Goal: Task Accomplishment & Management: Use online tool/utility

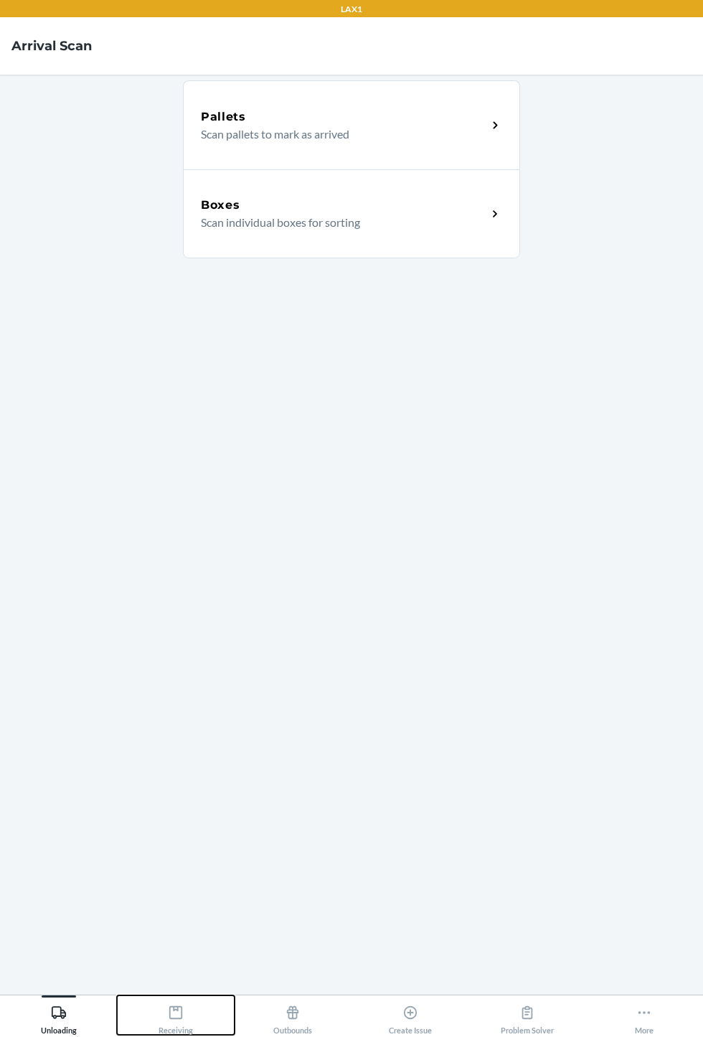
click at [182, 1020] on icon at bounding box center [176, 1012] width 16 height 16
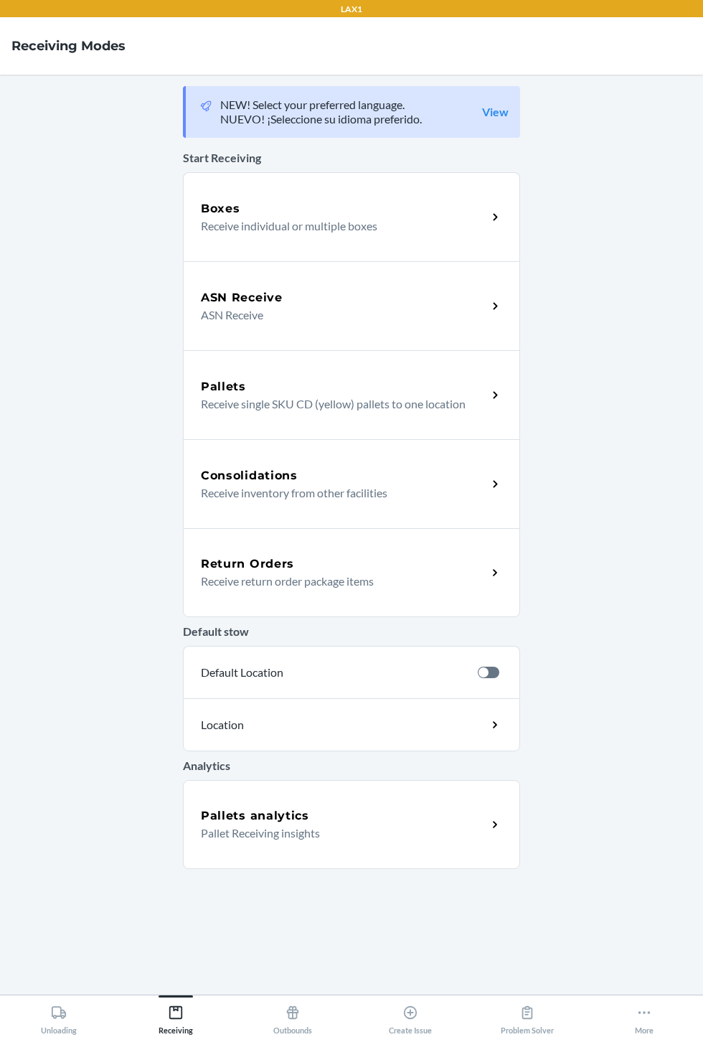
click at [269, 305] on h5 "ASN Receive" at bounding box center [242, 297] width 82 height 17
click at [616, 1020] on button "More" at bounding box center [644, 1014] width 117 height 39
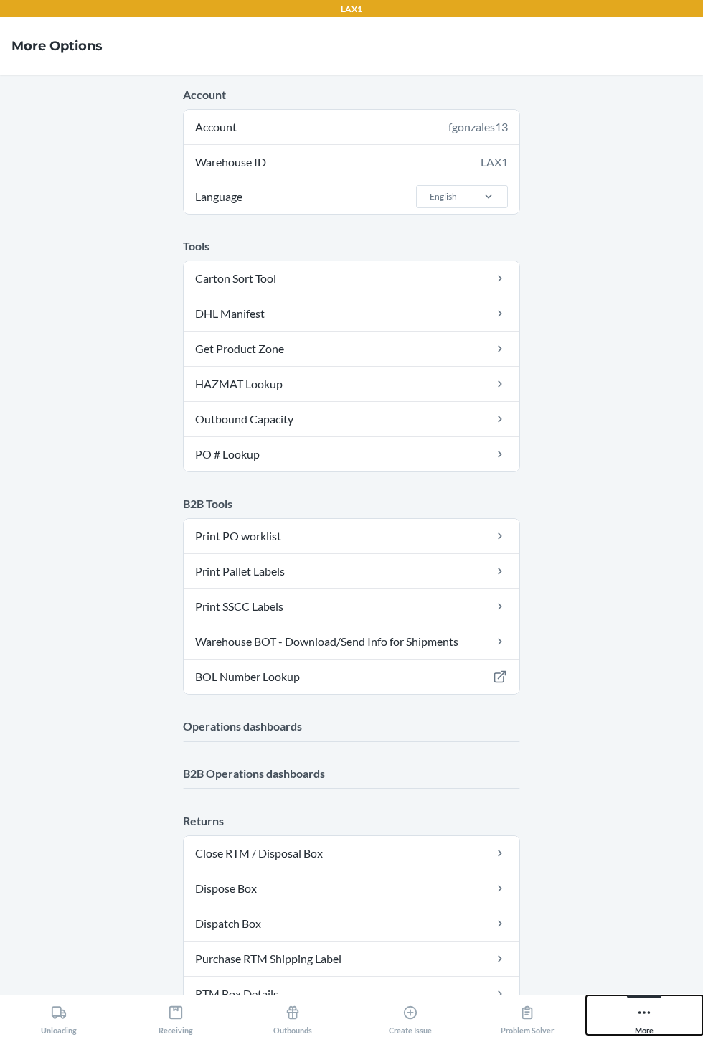
click at [644, 1030] on div "More" at bounding box center [644, 1017] width 19 height 36
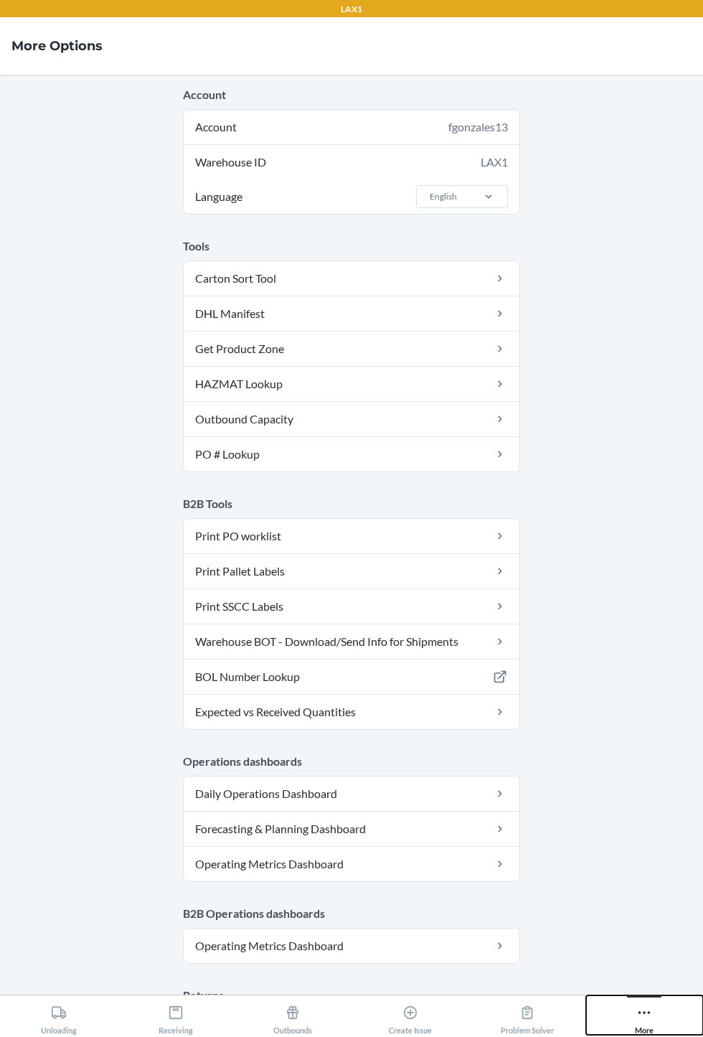
scroll to position [240, 0]
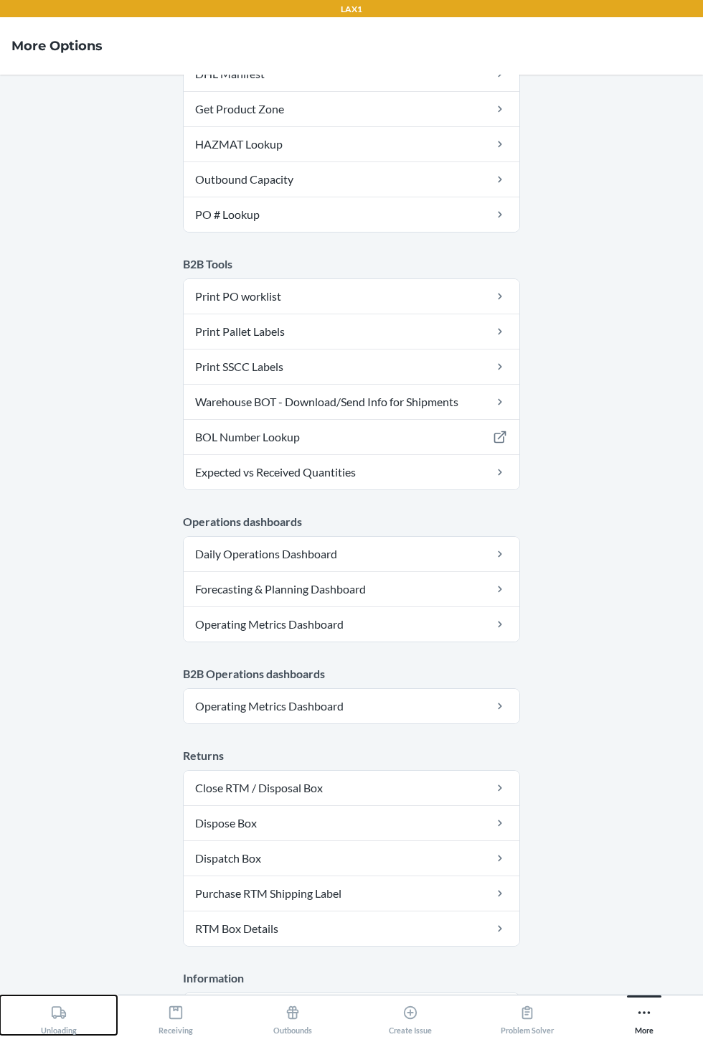
click at [42, 1035] on div "Unloading" at bounding box center [59, 1017] width 36 height 36
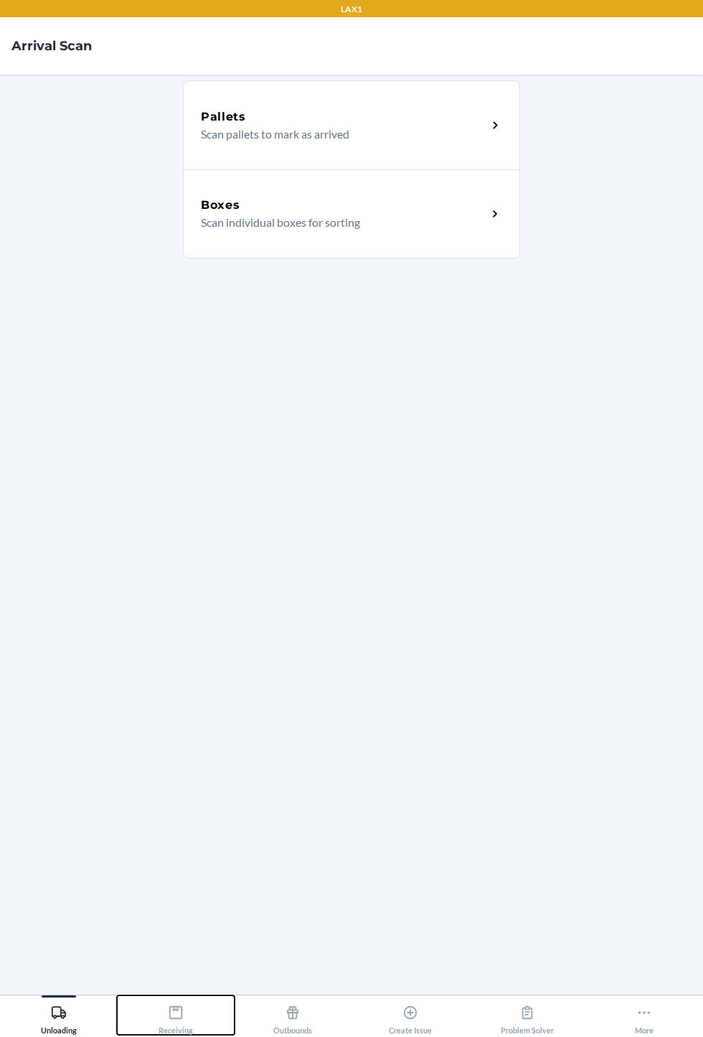
click at [169, 1035] on div "Receiving" at bounding box center [176, 1017] width 34 height 36
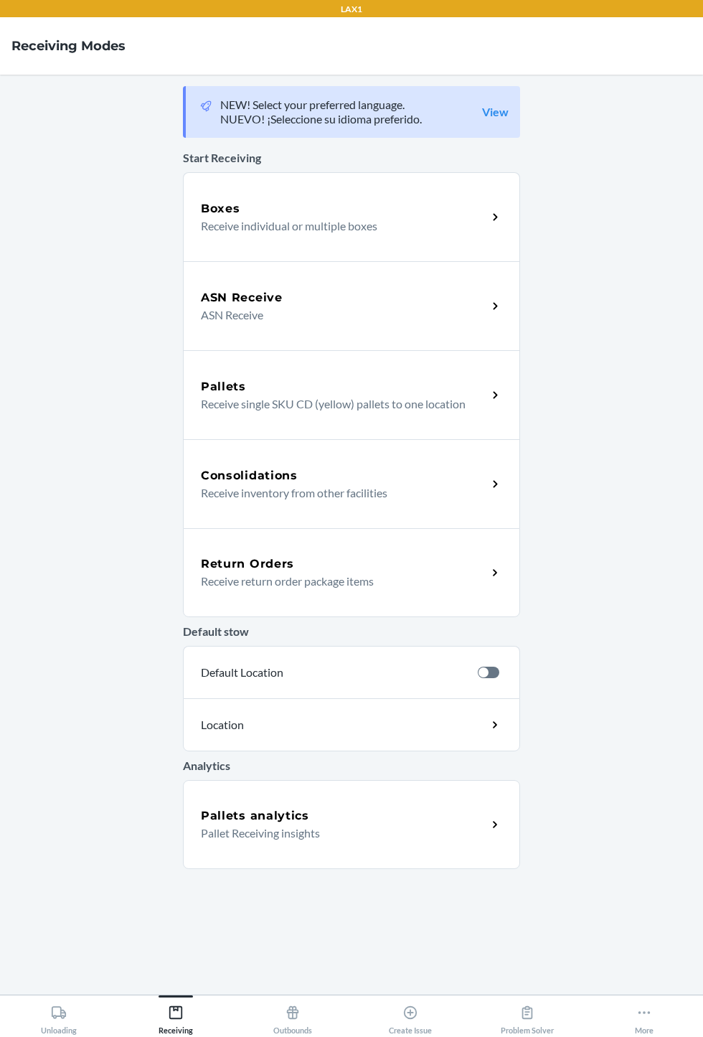
click at [295, 319] on p "ASN Receive" at bounding box center [338, 314] width 275 height 17
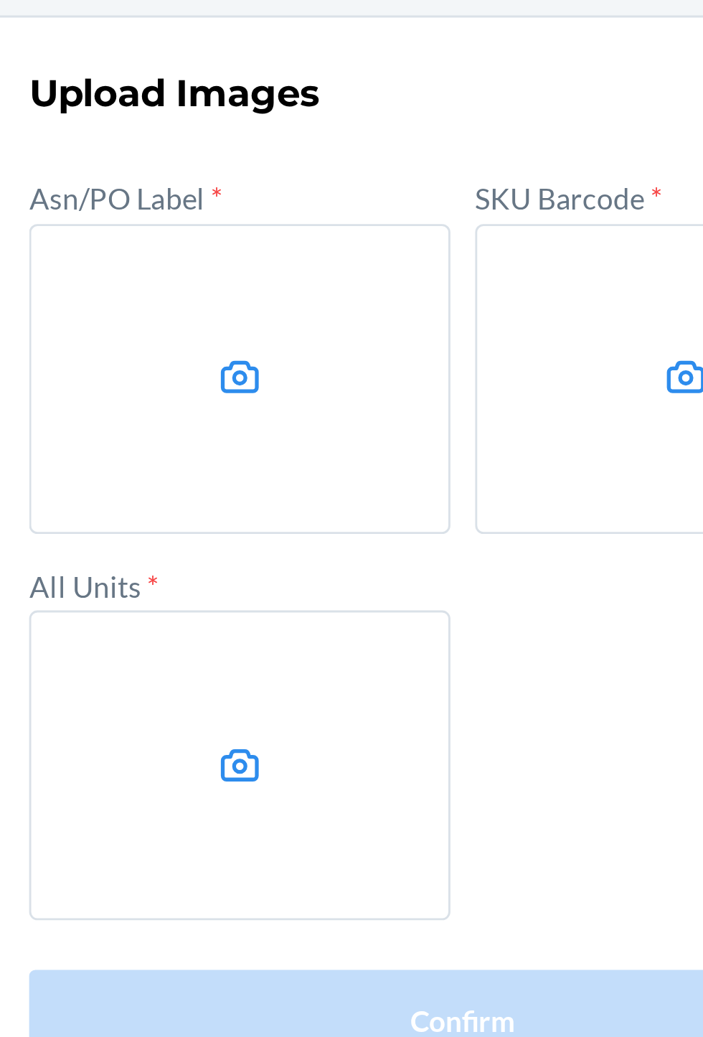
click at [262, 293] on label at bounding box center [274, 292] width 146 height 108
click at [0, 0] on input "file" at bounding box center [0, 0] width 0 height 0
click at [268, 296] on icon at bounding box center [275, 291] width 14 height 11
click at [0, 0] on input "file" at bounding box center [0, 0] width 0 height 0
click at [407, 278] on label at bounding box center [429, 292] width 146 height 108
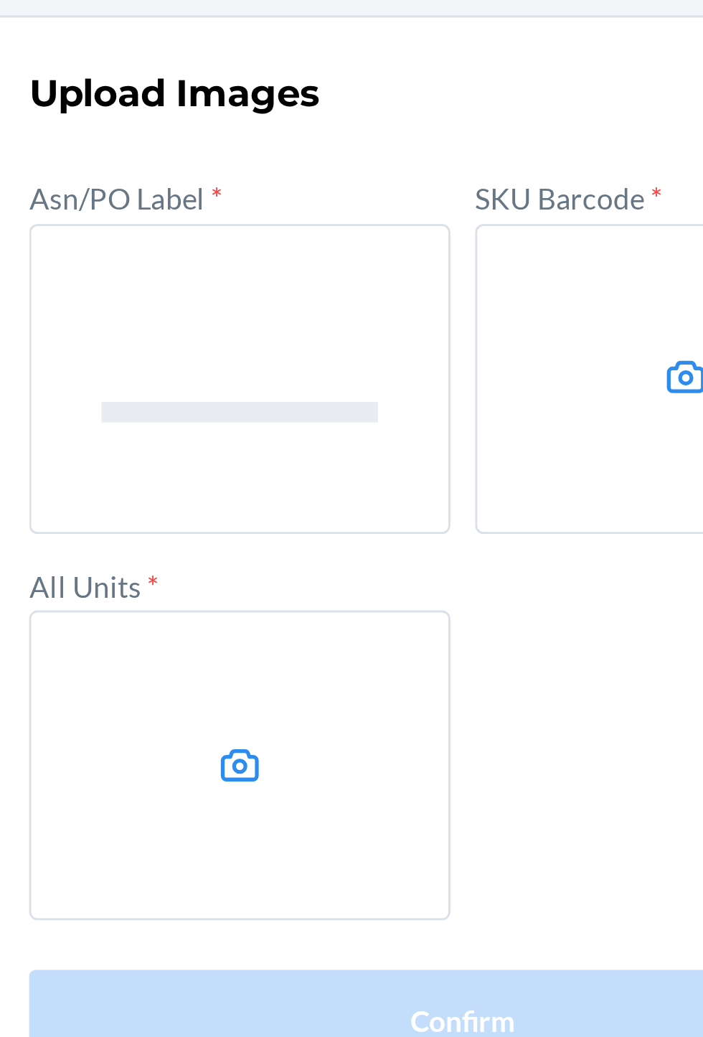
click at [0, 0] on input "file" at bounding box center [0, 0] width 0 height 0
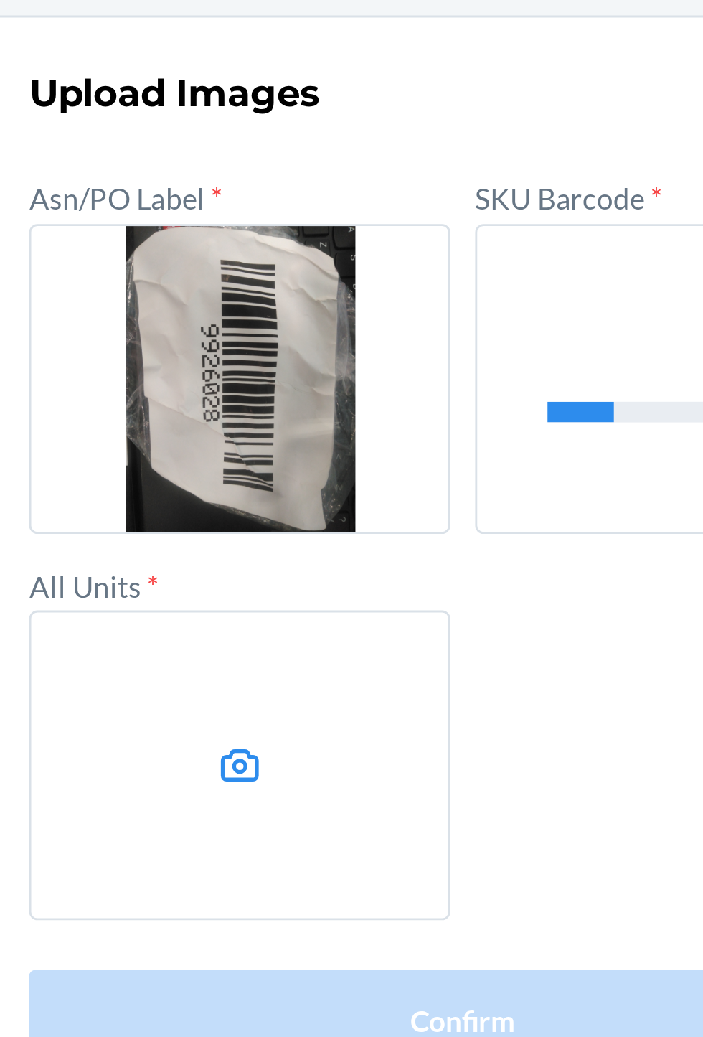
click at [261, 438] on label at bounding box center [274, 426] width 146 height 108
click at [0, 0] on input "file" at bounding box center [0, 0] width 0 height 0
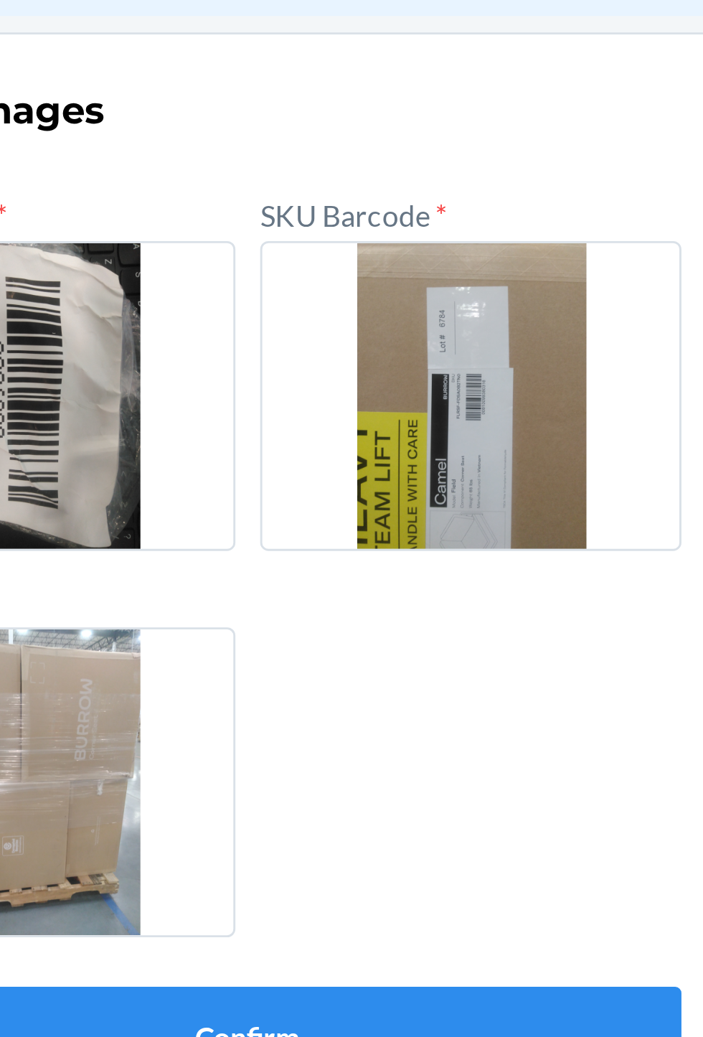
click at [410, 301] on label at bounding box center [429, 292] width 146 height 108
click at [0, 0] on input "file" at bounding box center [0, 0] width 0 height 0
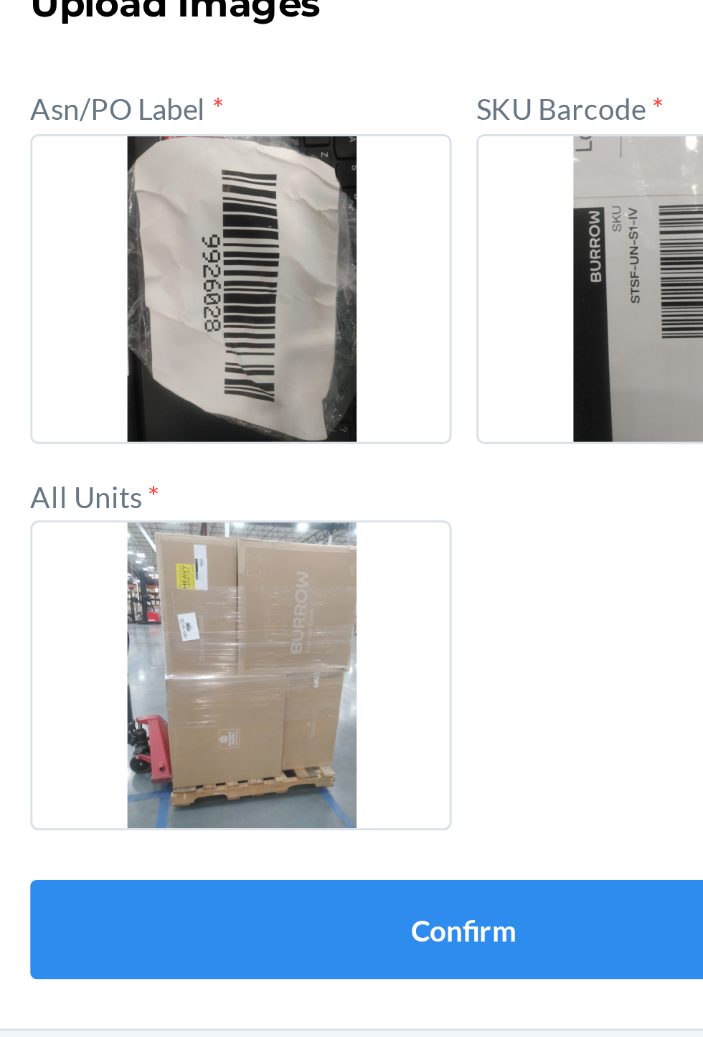
click at [260, 419] on label at bounding box center [274, 426] width 146 height 108
click at [0, 0] on input "file" at bounding box center [0, 0] width 0 height 0
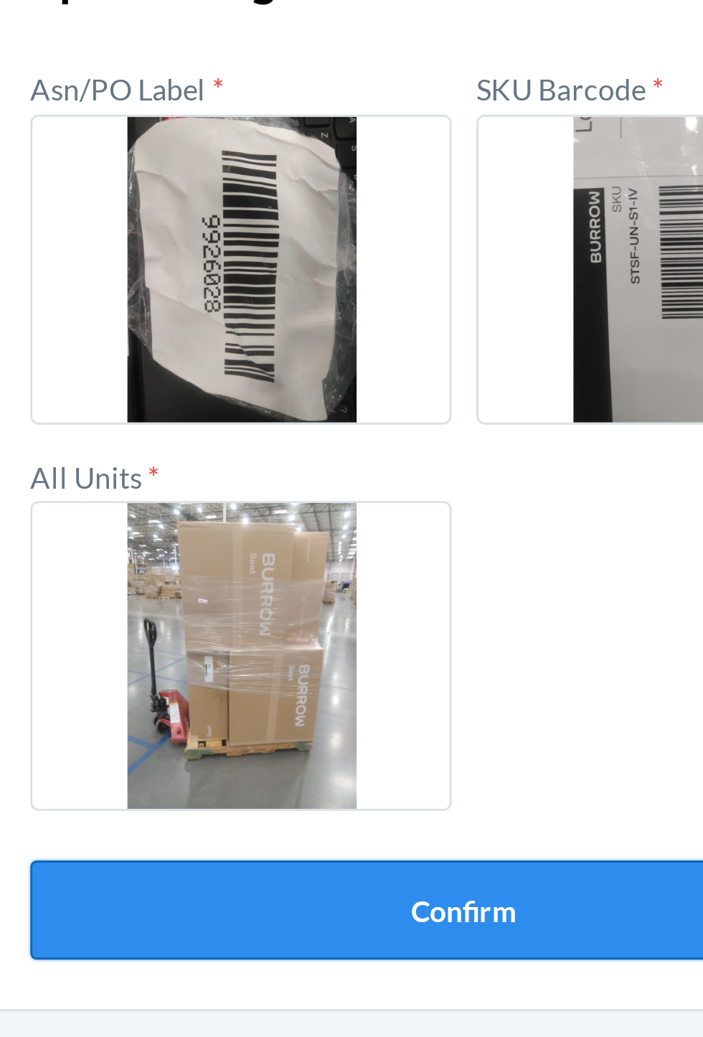
click at [286, 513] on button "Confirm" at bounding box center [351, 514] width 301 height 34
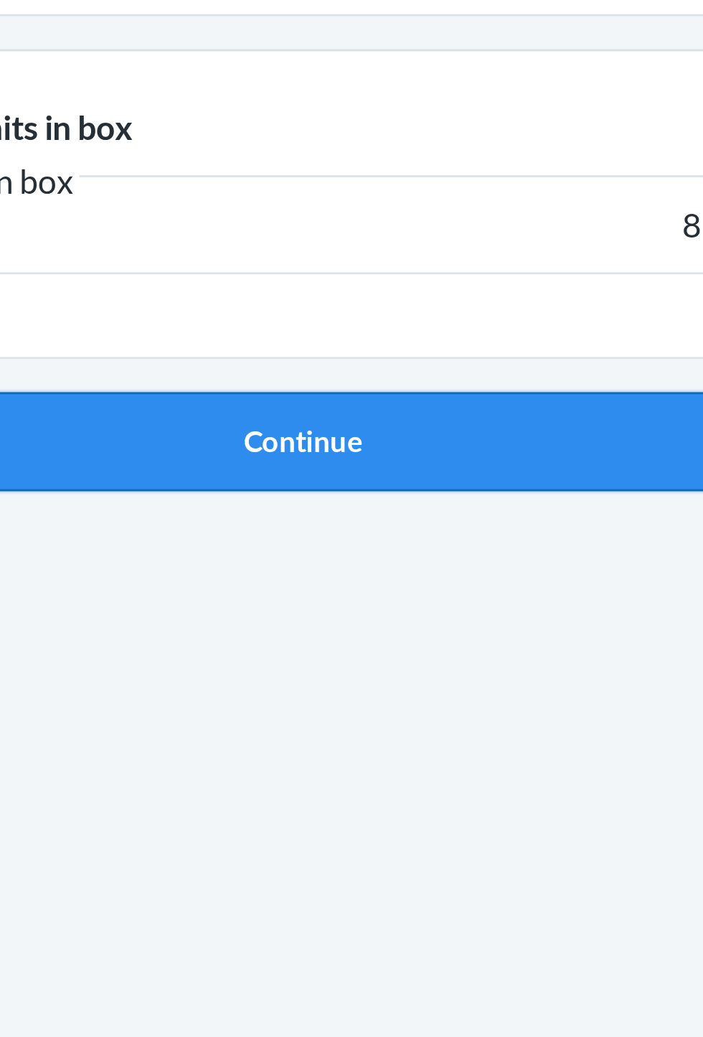
type input "8"
click at [443, 382] on button "Continue" at bounding box center [351, 384] width 337 height 34
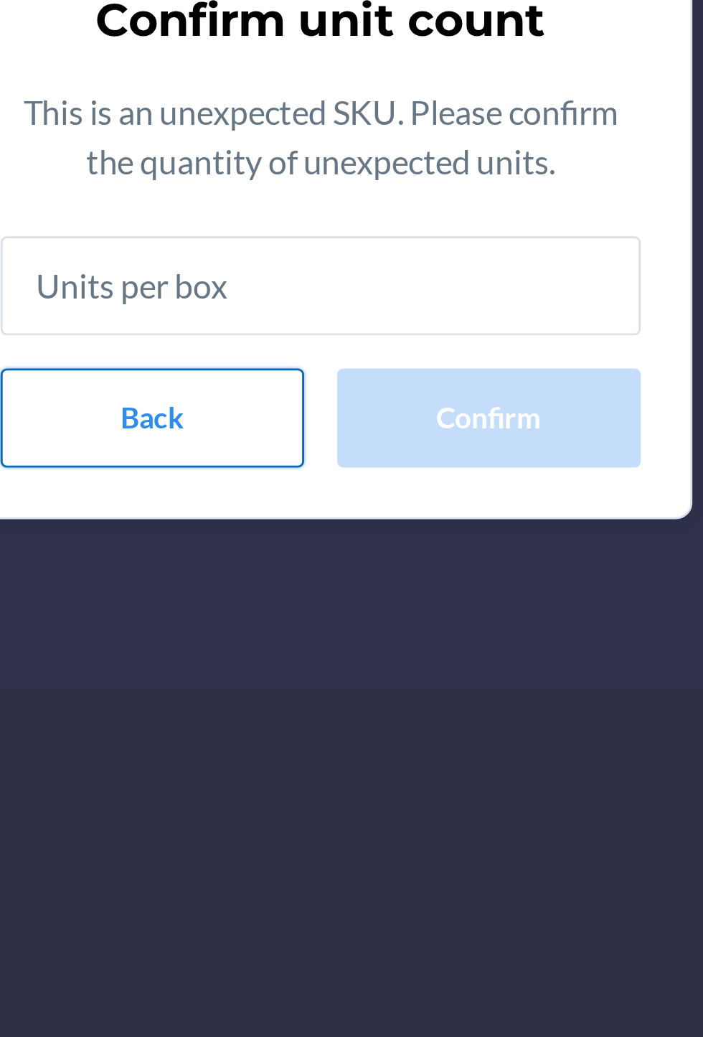
click at [314, 606] on button "Back" at bounding box center [292, 602] width 105 height 34
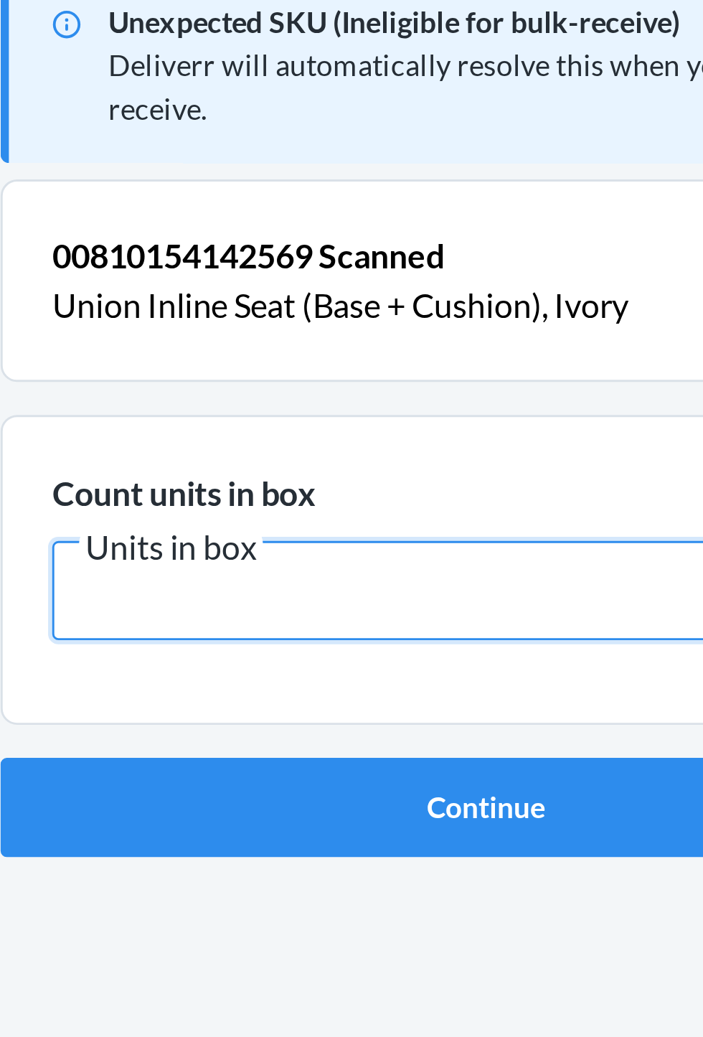
click at [334, 307] on input "8" at bounding box center [351, 308] width 301 height 34
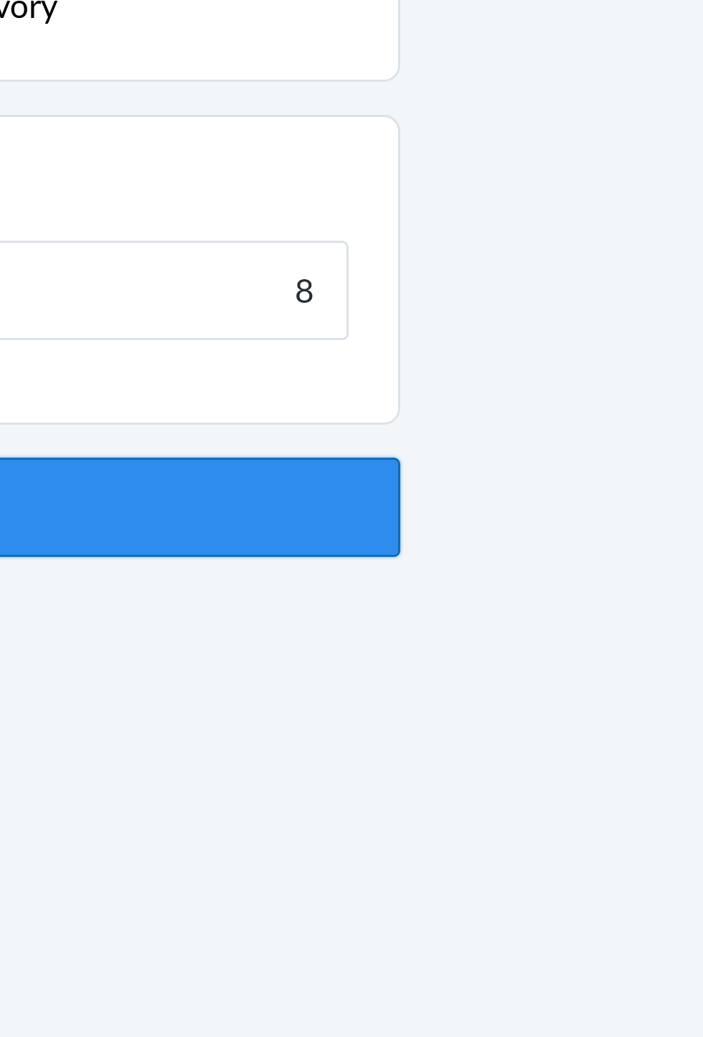
click at [496, 370] on button "Continue" at bounding box center [351, 384] width 337 height 34
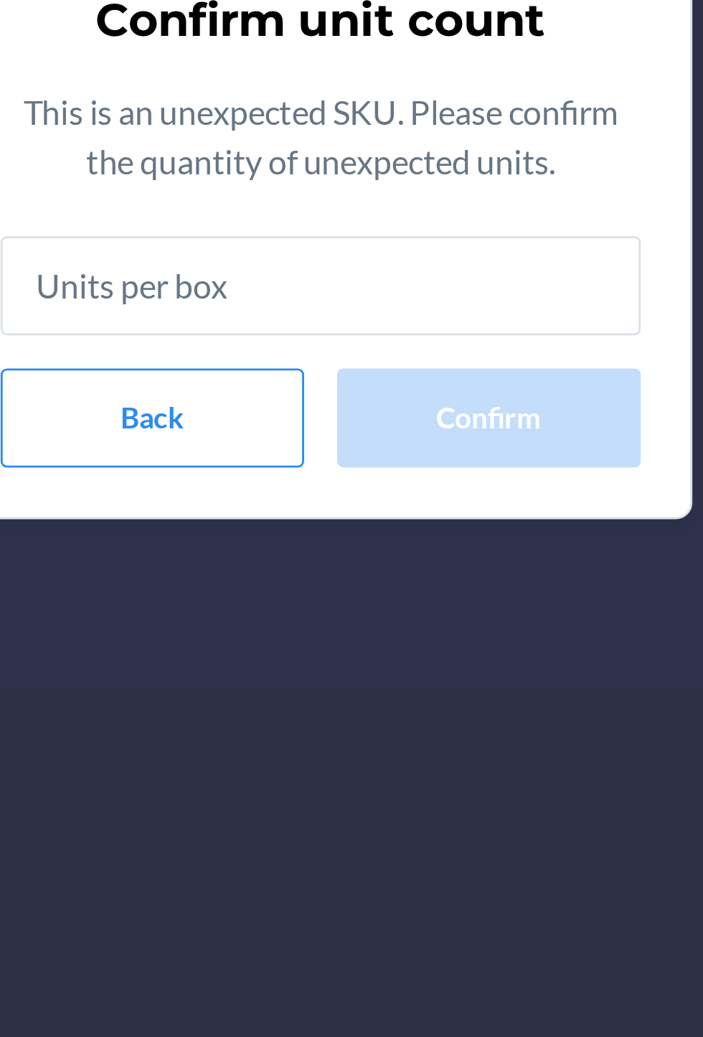
type input "8"
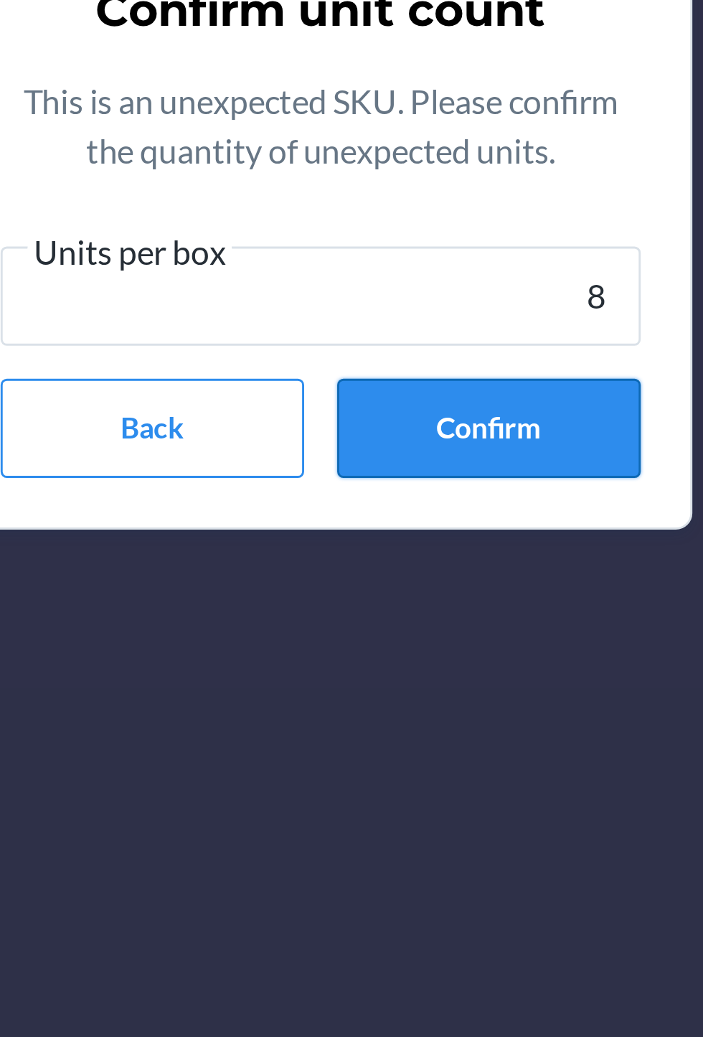
click at [424, 604] on button "Confirm" at bounding box center [409, 606] width 105 height 34
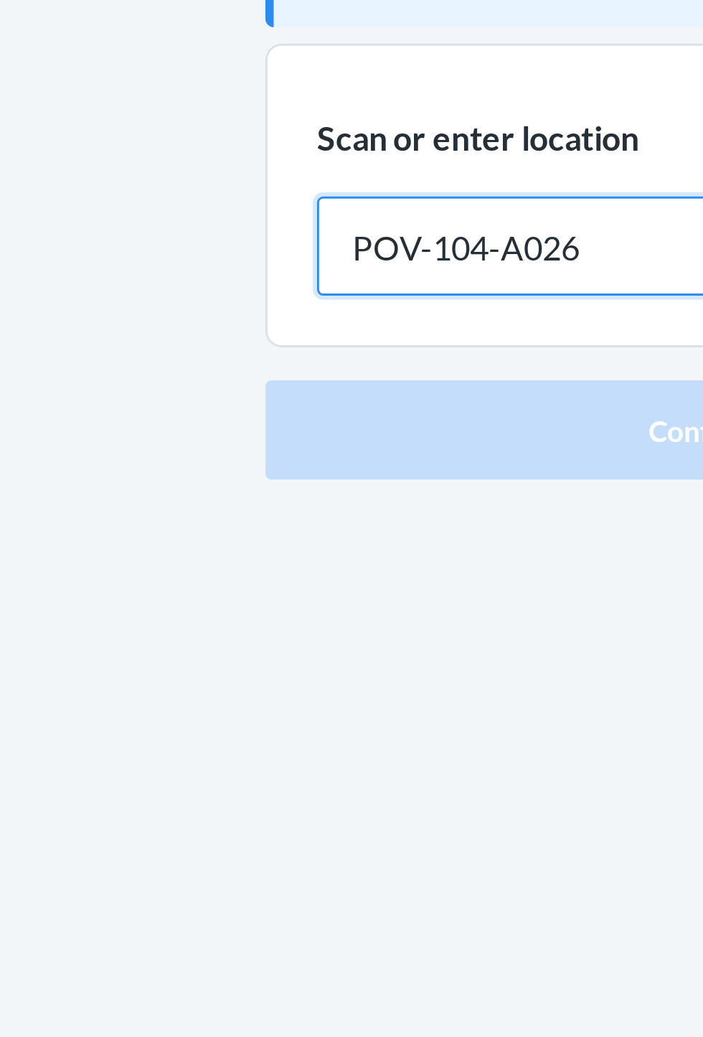
type input "POV-104-A026"
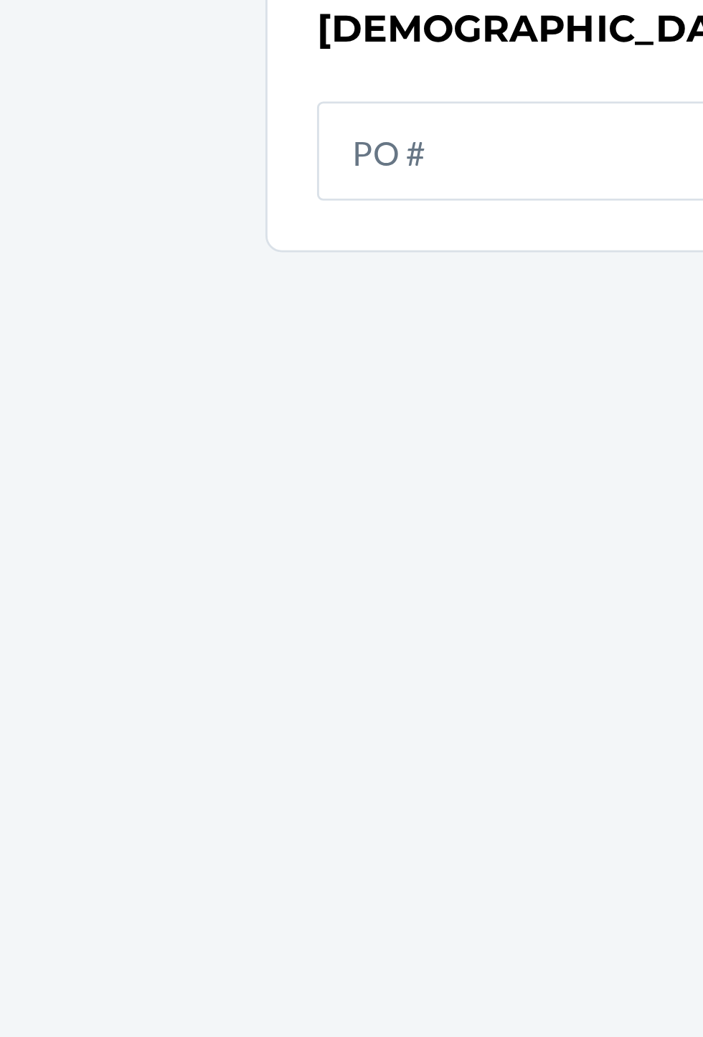
scroll to position [14, 0]
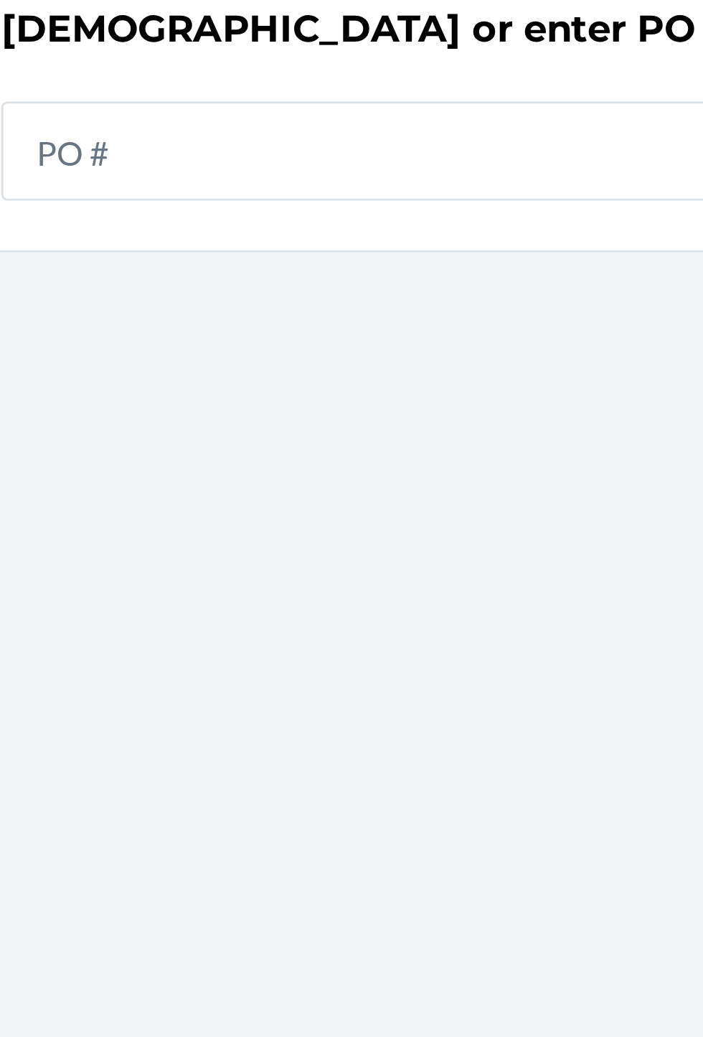
click at [385, 240] on input "text" at bounding box center [351, 250] width 301 height 34
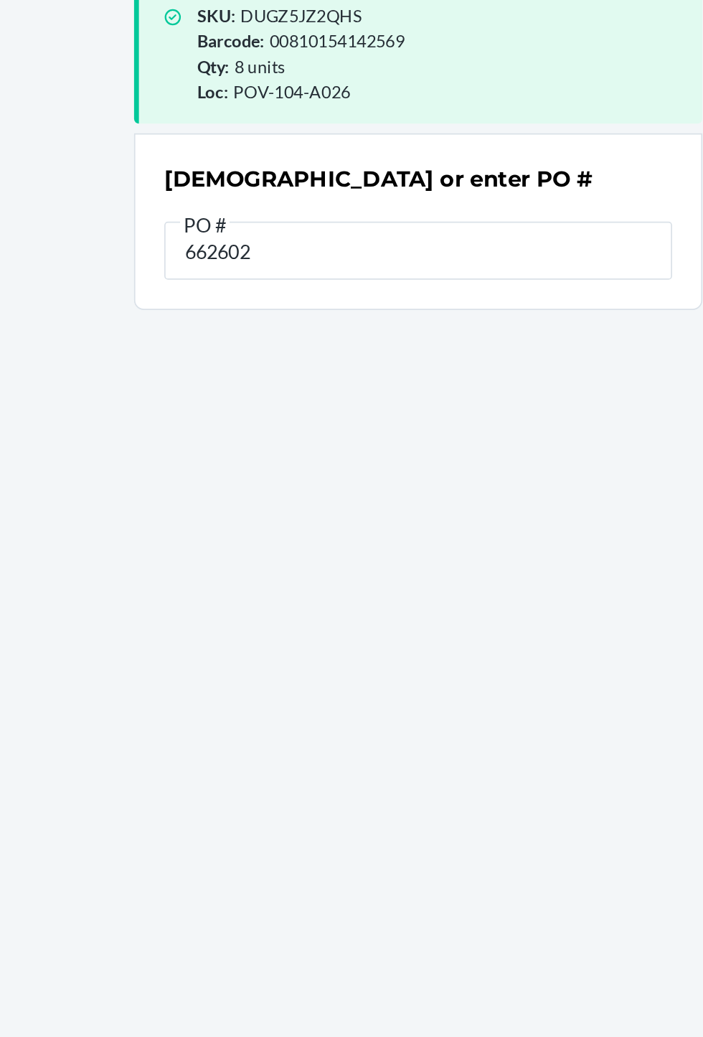
type input "6626028"
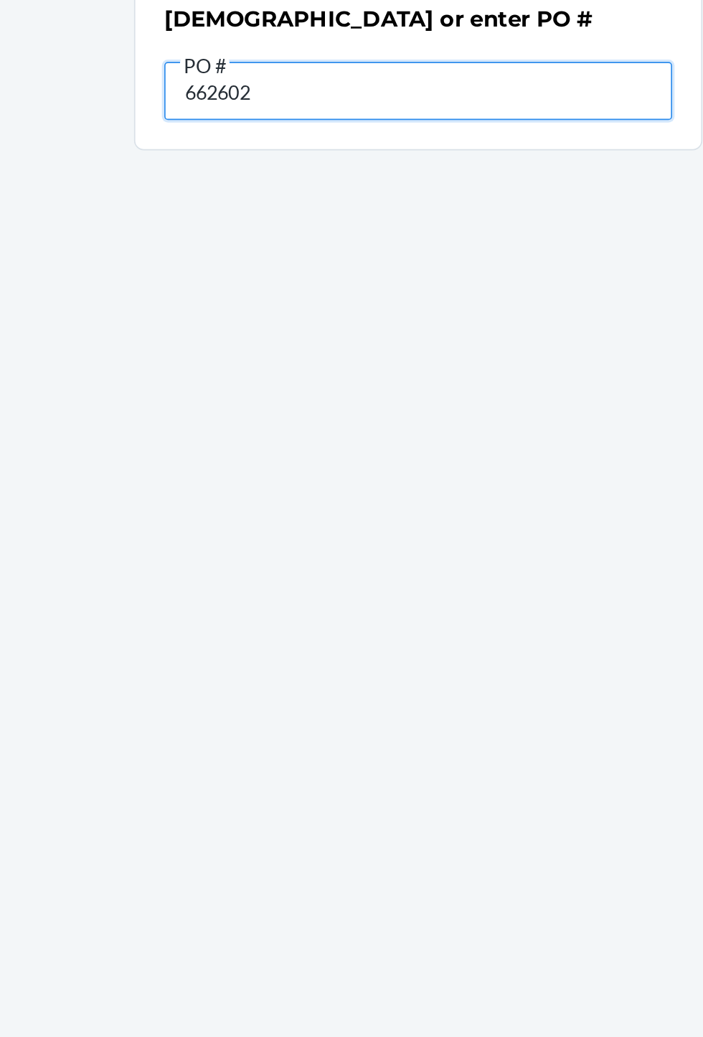
type input "6626028"
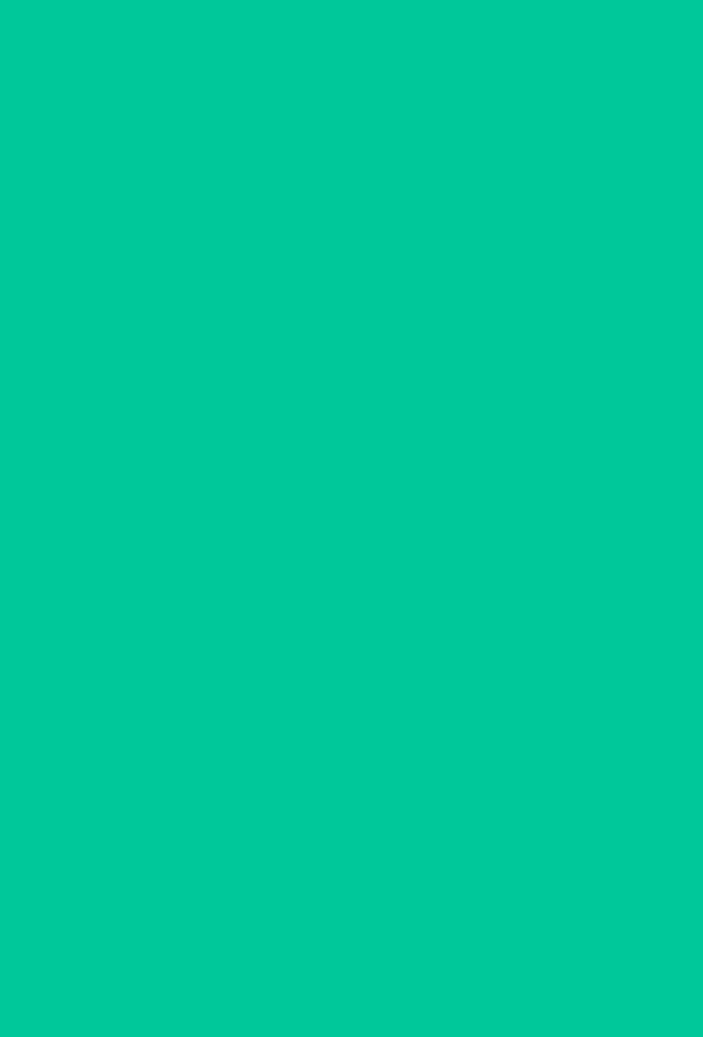
scroll to position [92, 0]
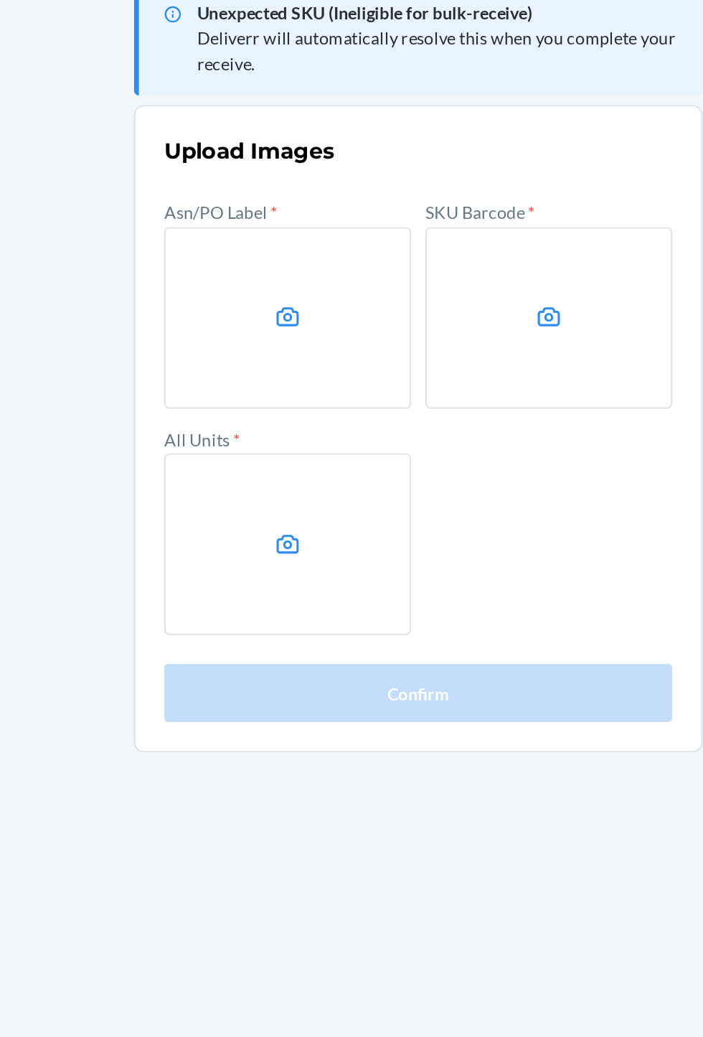
click at [264, 238] on label at bounding box center [274, 292] width 146 height 108
click at [0, 0] on input "file" at bounding box center [0, 0] width 0 height 0
click at [432, 238] on label at bounding box center [429, 292] width 146 height 108
click at [0, 0] on input "file" at bounding box center [0, 0] width 0 height 0
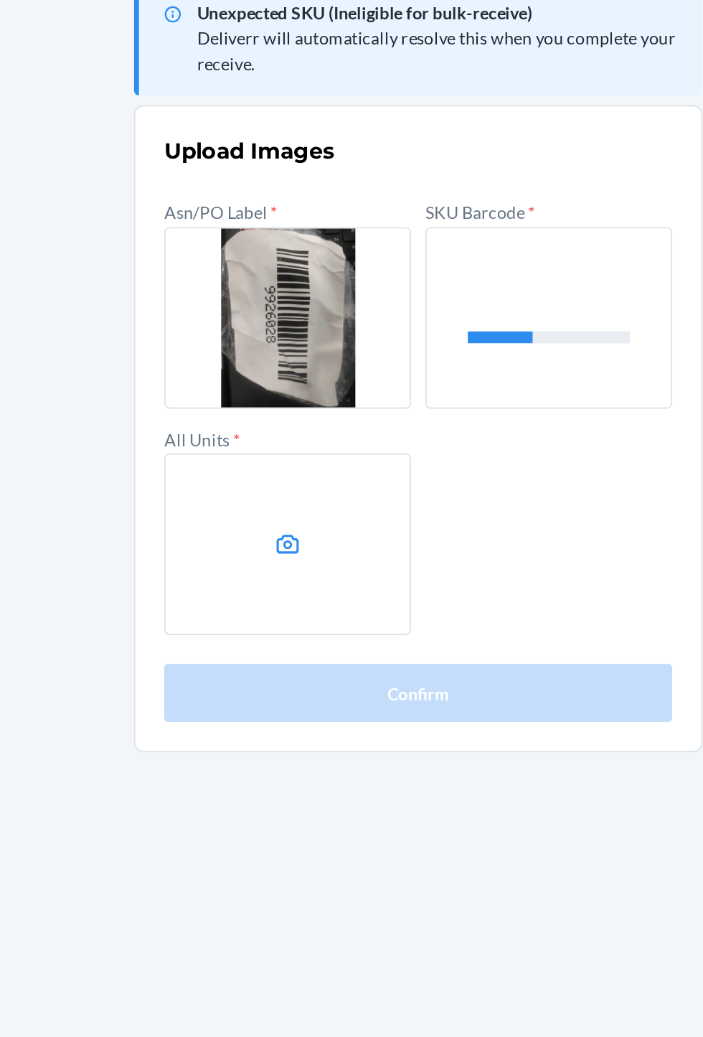
click at [276, 372] on label at bounding box center [274, 426] width 146 height 108
click at [0, 0] on input "file" at bounding box center [0, 0] width 0 height 0
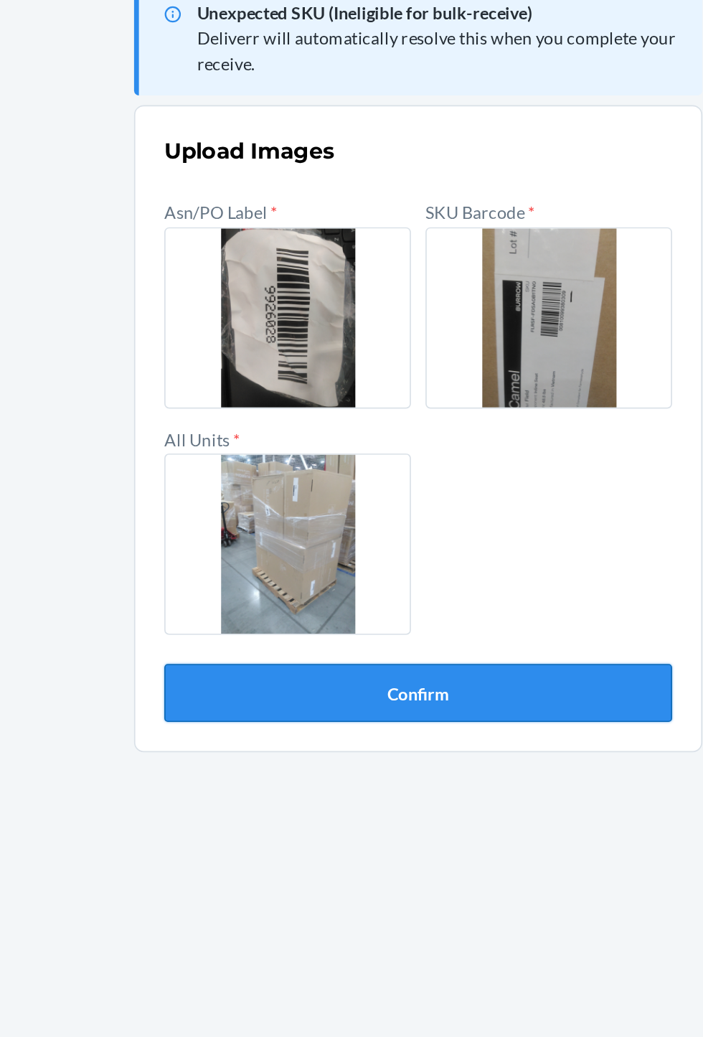
click at [390, 497] on button "Confirm" at bounding box center [351, 514] width 301 height 34
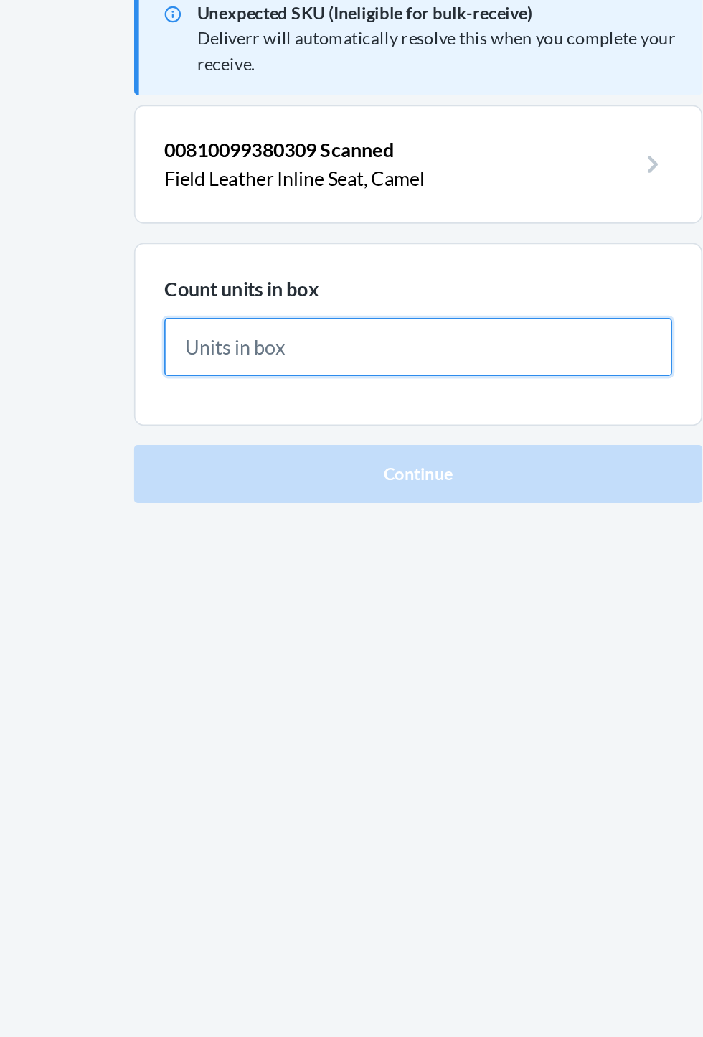
click at [217, 292] on input "text" at bounding box center [351, 309] width 301 height 34
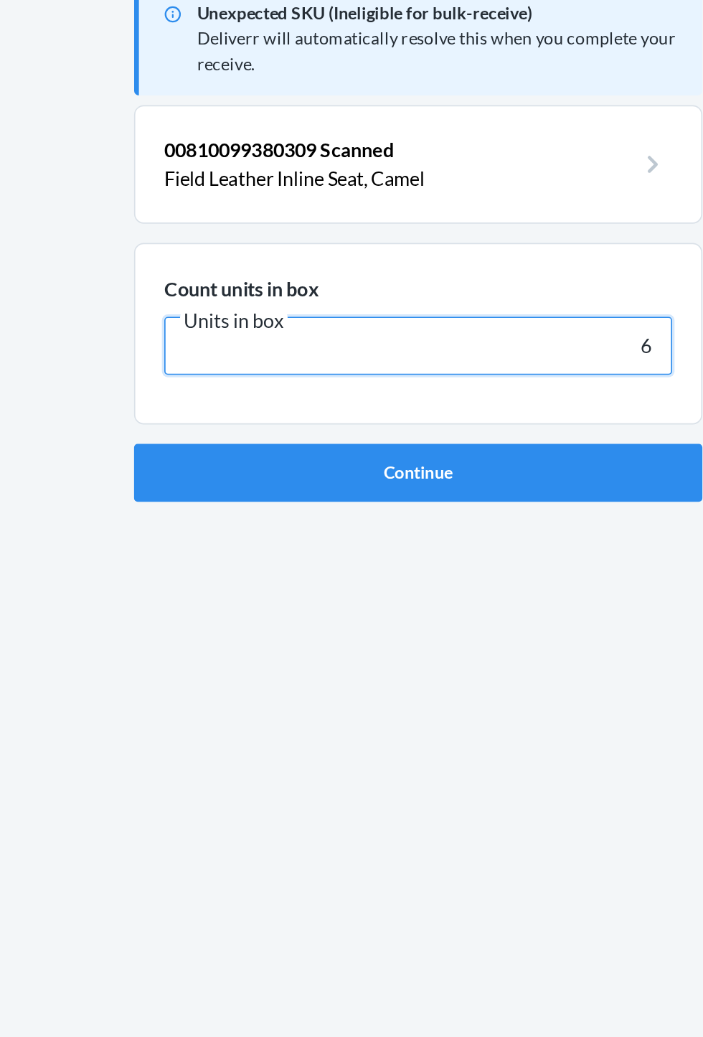
type input "6"
click at [183, 367] on button "Continue" at bounding box center [351, 384] width 337 height 34
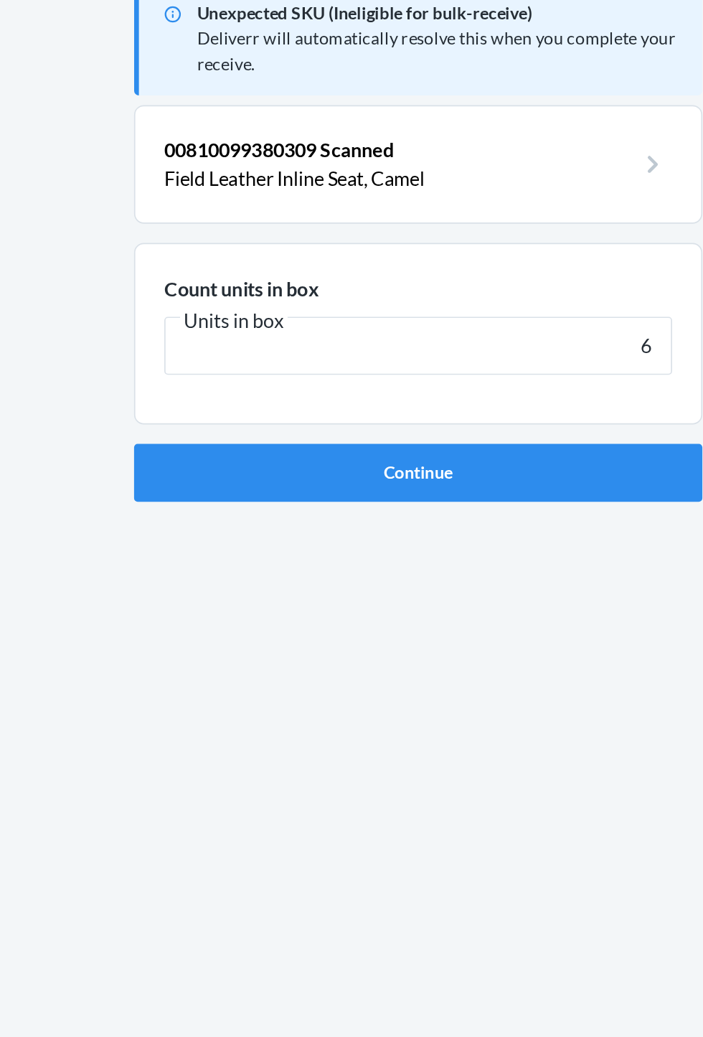
scroll to position [92, 0]
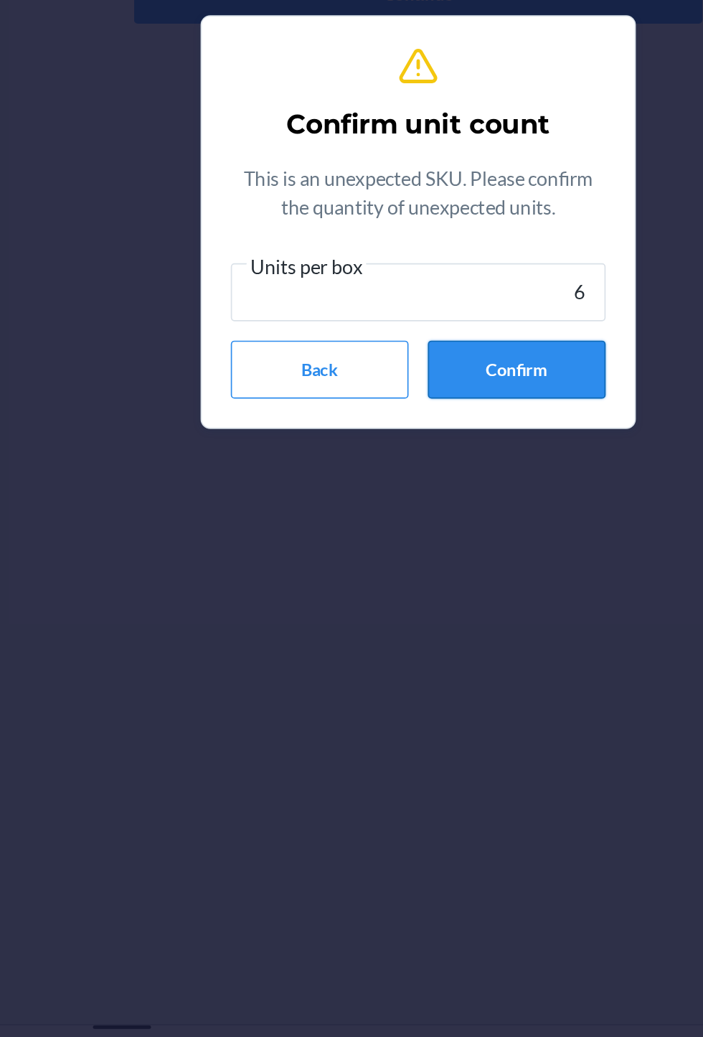
type input "6"
click at [432, 616] on button "Confirm" at bounding box center [409, 606] width 105 height 34
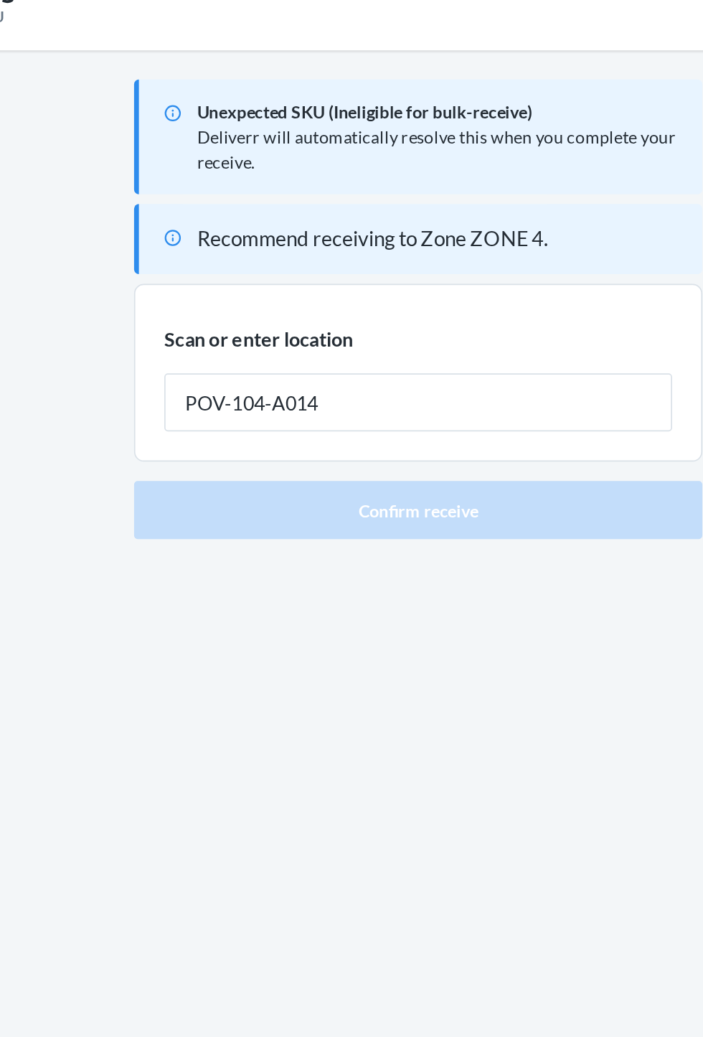
type input "POV-104-A014"
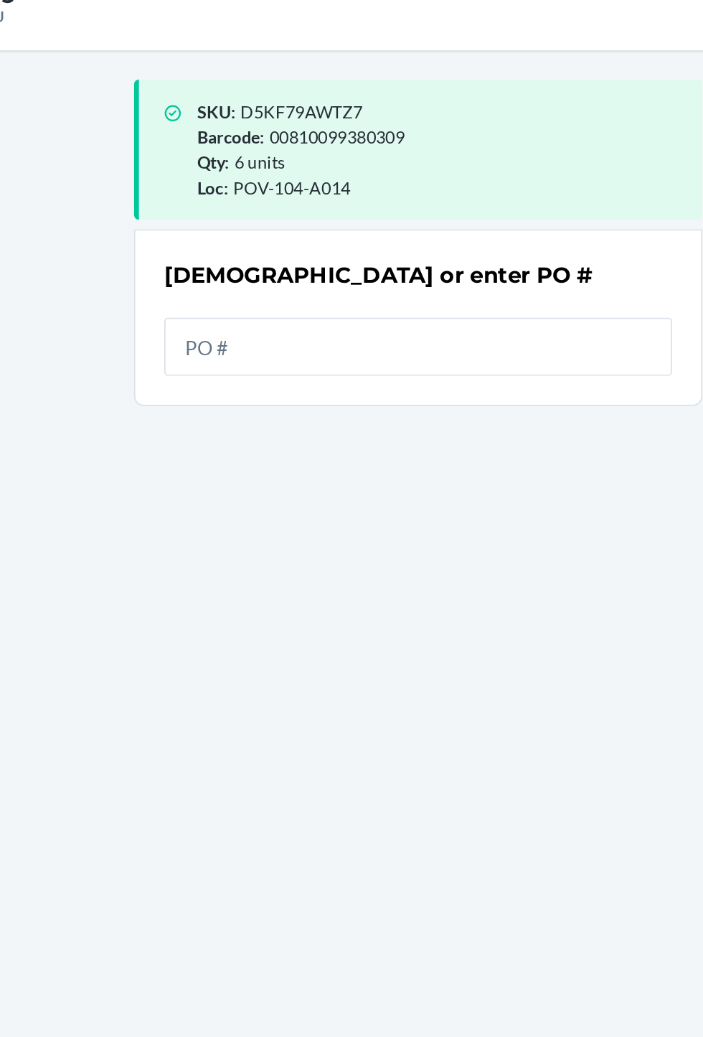
click at [402, 233] on input "text" at bounding box center [351, 250] width 301 height 34
click at [420, 233] on input "text" at bounding box center [351, 250] width 301 height 34
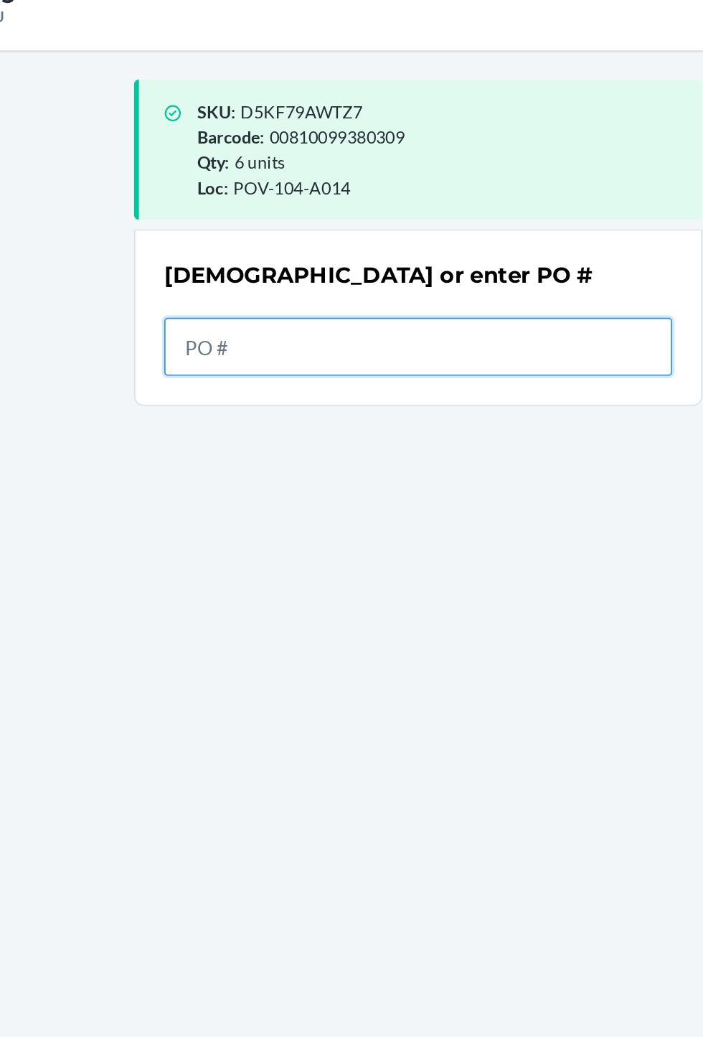
click at [400, 233] on input "text" at bounding box center [351, 250] width 301 height 34
type input "9926028"
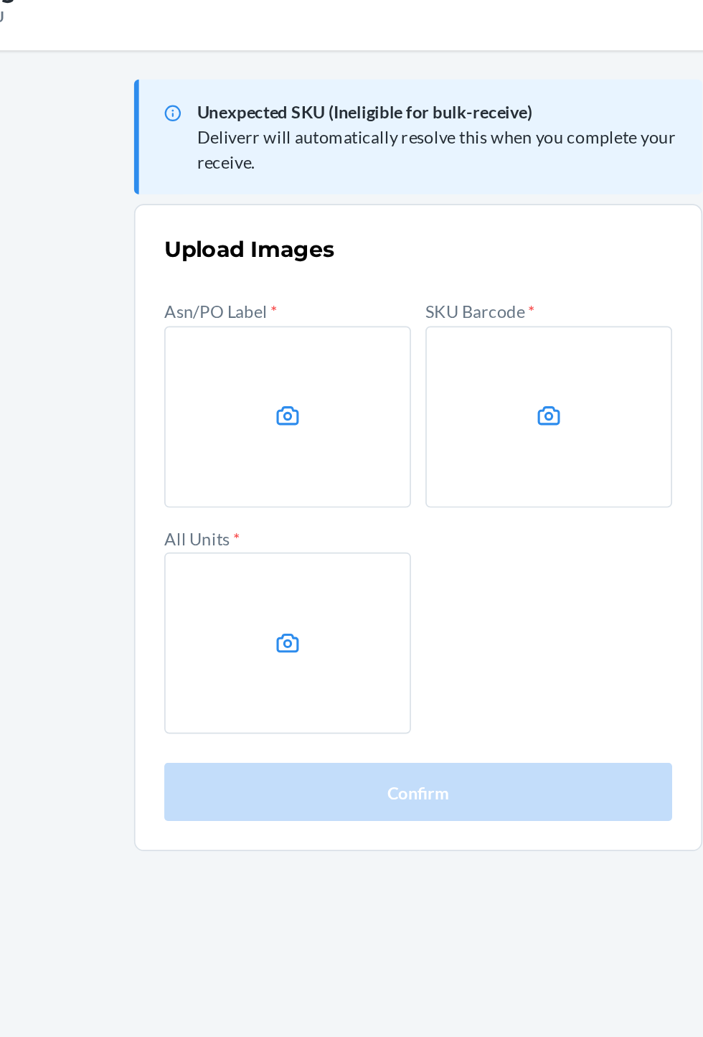
click at [274, 238] on label at bounding box center [274, 292] width 146 height 108
click at [0, 0] on input "file" at bounding box center [0, 0] width 0 height 0
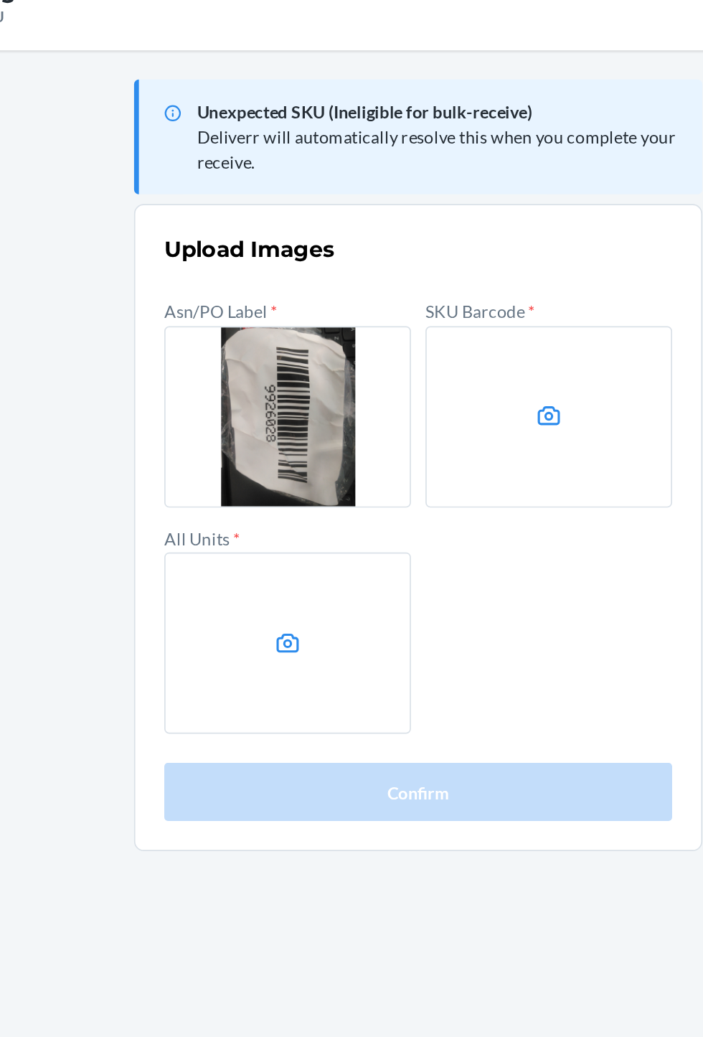
click at [405, 238] on label at bounding box center [429, 292] width 146 height 108
click at [0, 0] on input "file" at bounding box center [0, 0] width 0 height 0
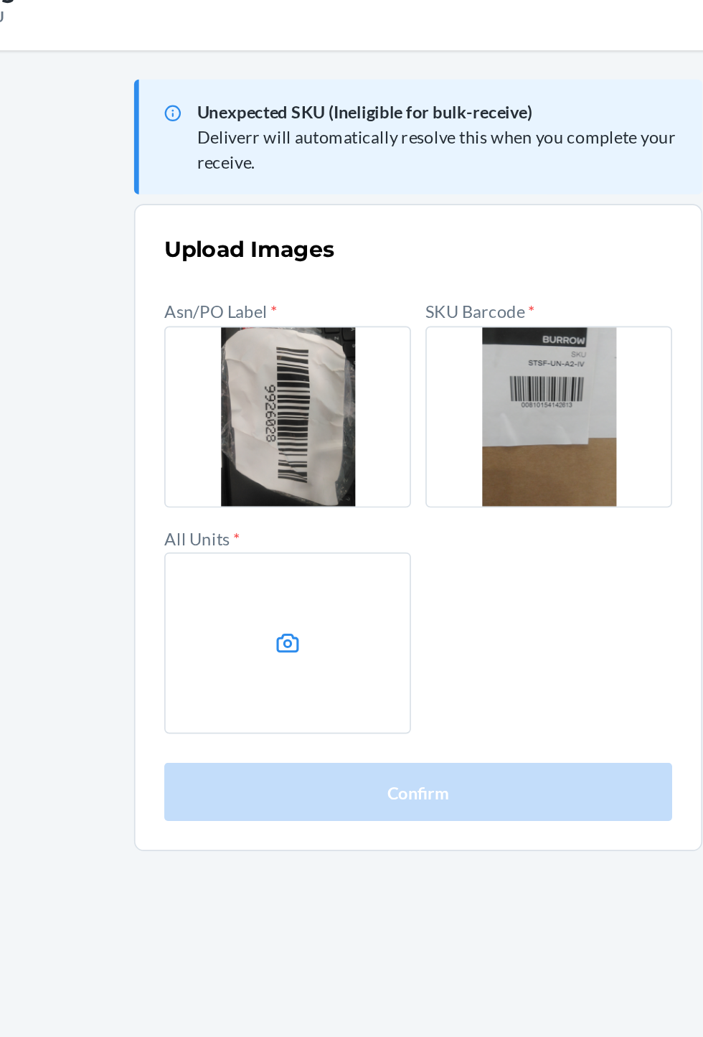
click at [250, 372] on label at bounding box center [274, 426] width 146 height 108
click at [0, 0] on input "file" at bounding box center [0, 0] width 0 height 0
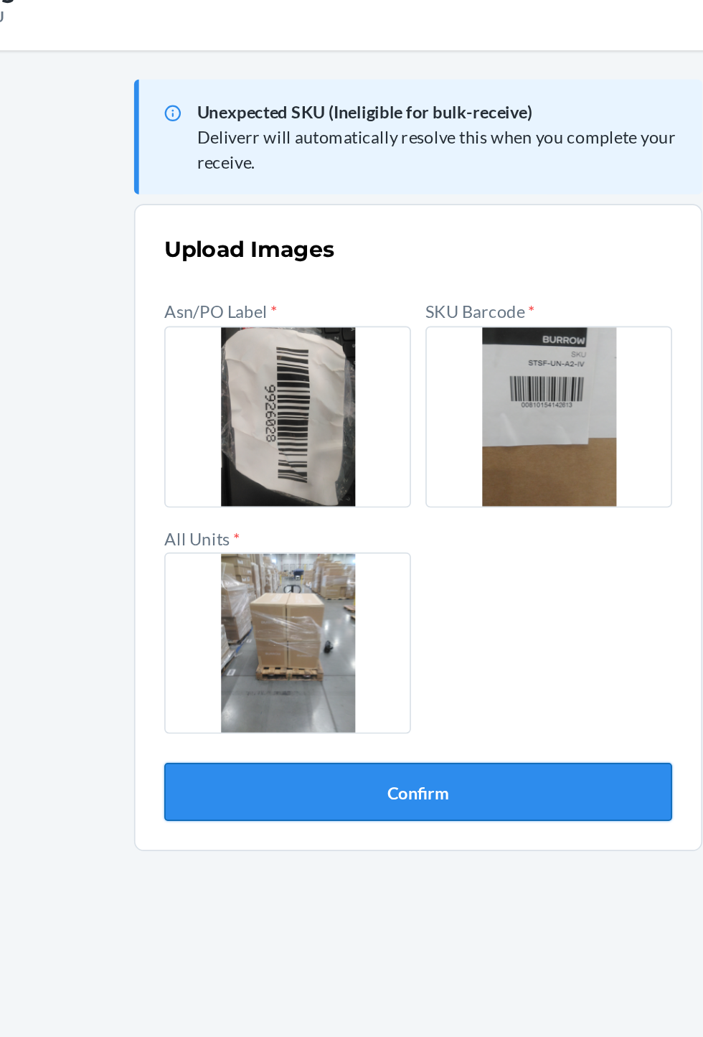
click at [418, 497] on button "Confirm" at bounding box center [351, 514] width 301 height 34
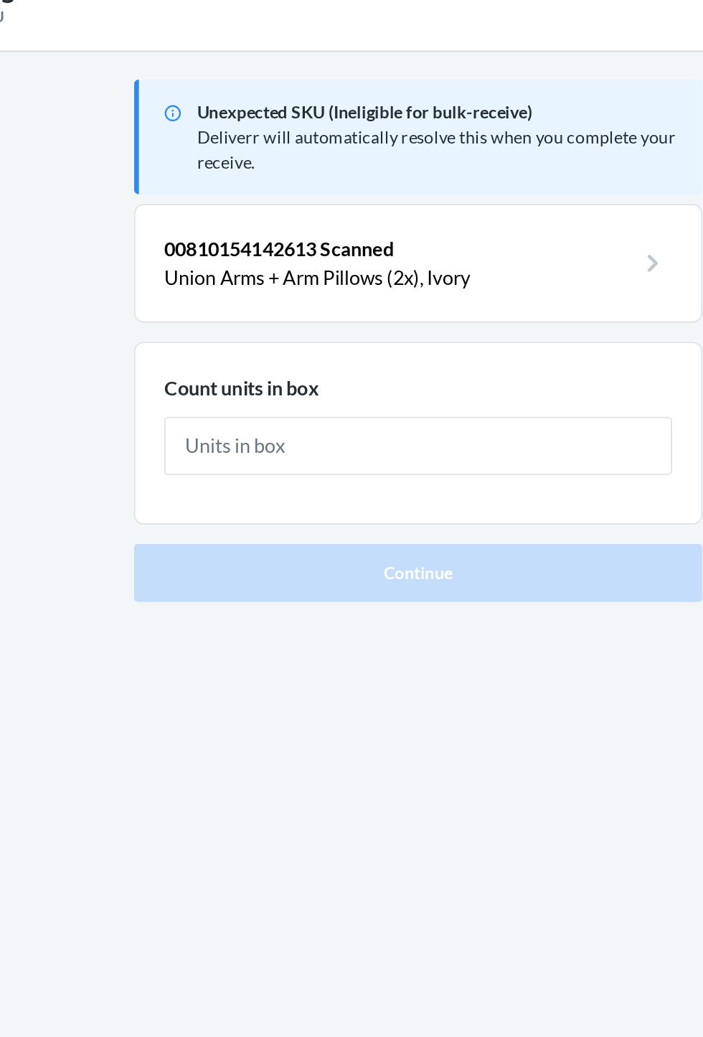
click at [457, 292] on input "text" at bounding box center [351, 309] width 301 height 34
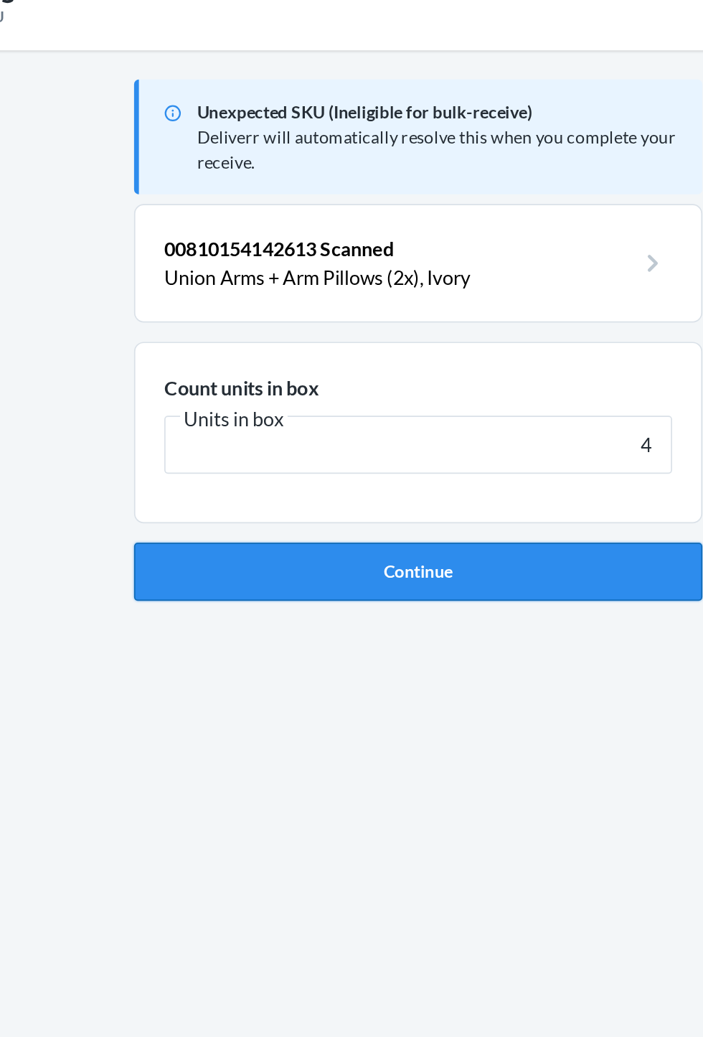
type input "4"
click at [457, 367] on button "Continue" at bounding box center [351, 384] width 337 height 34
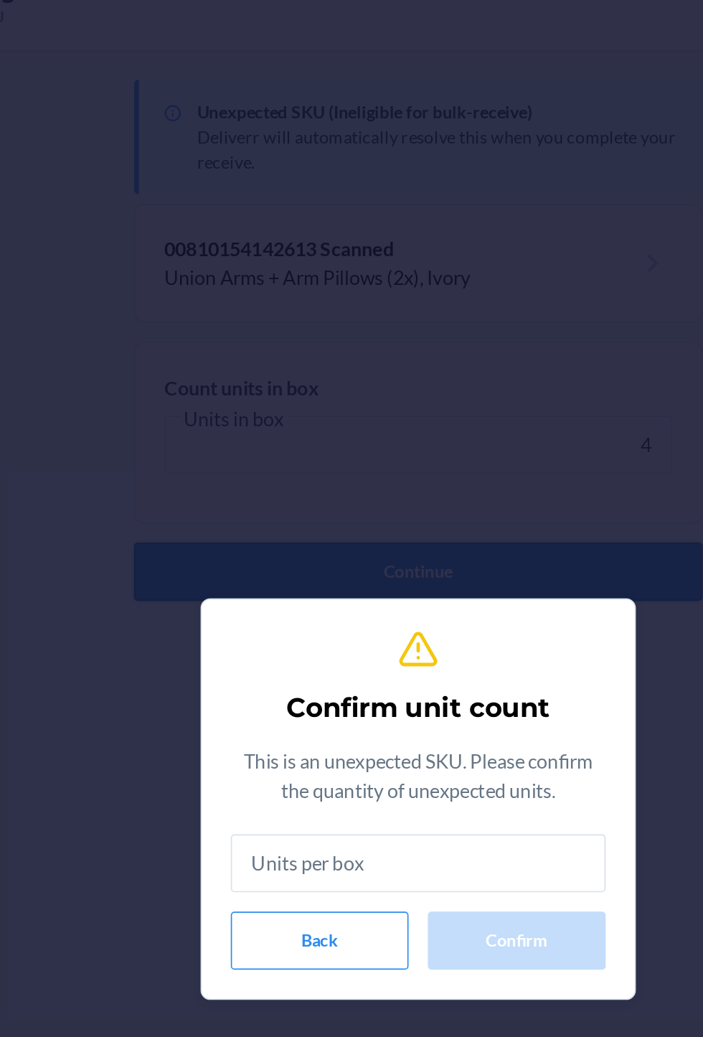
scroll to position [92, 0]
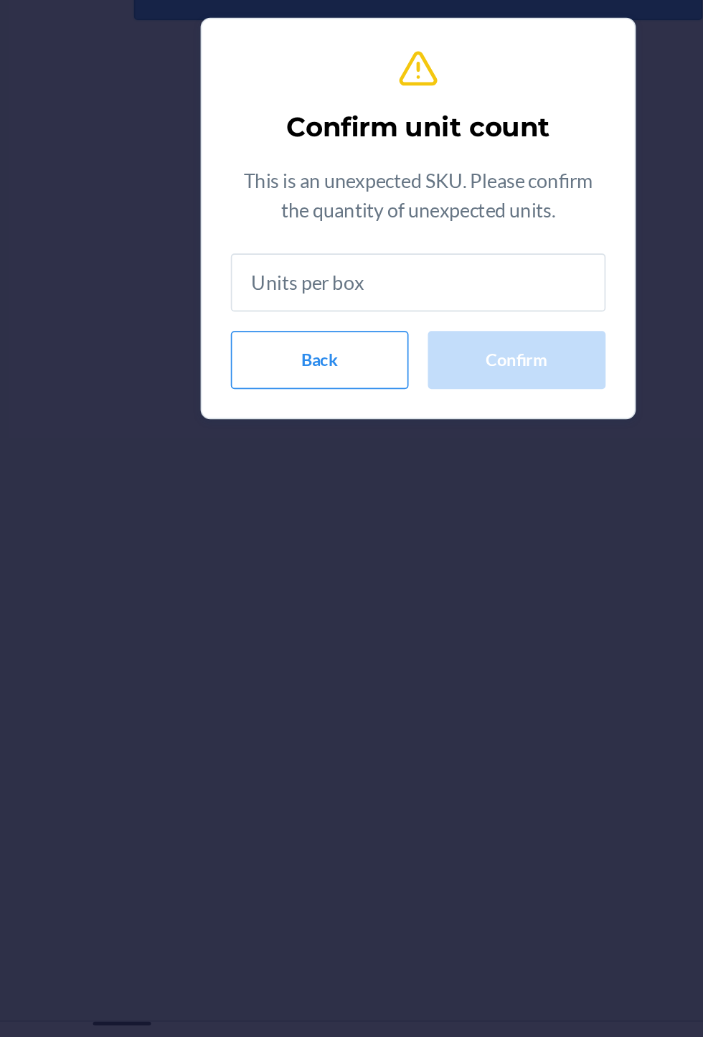
type input "4"
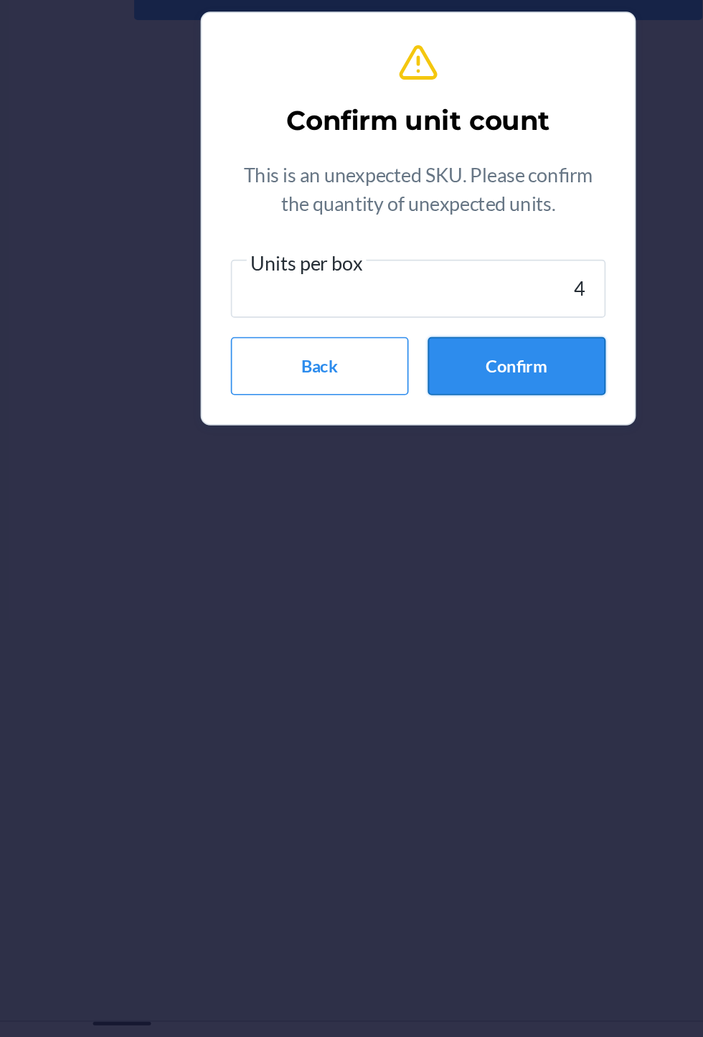
click at [438, 607] on button "Confirm" at bounding box center [409, 606] width 105 height 34
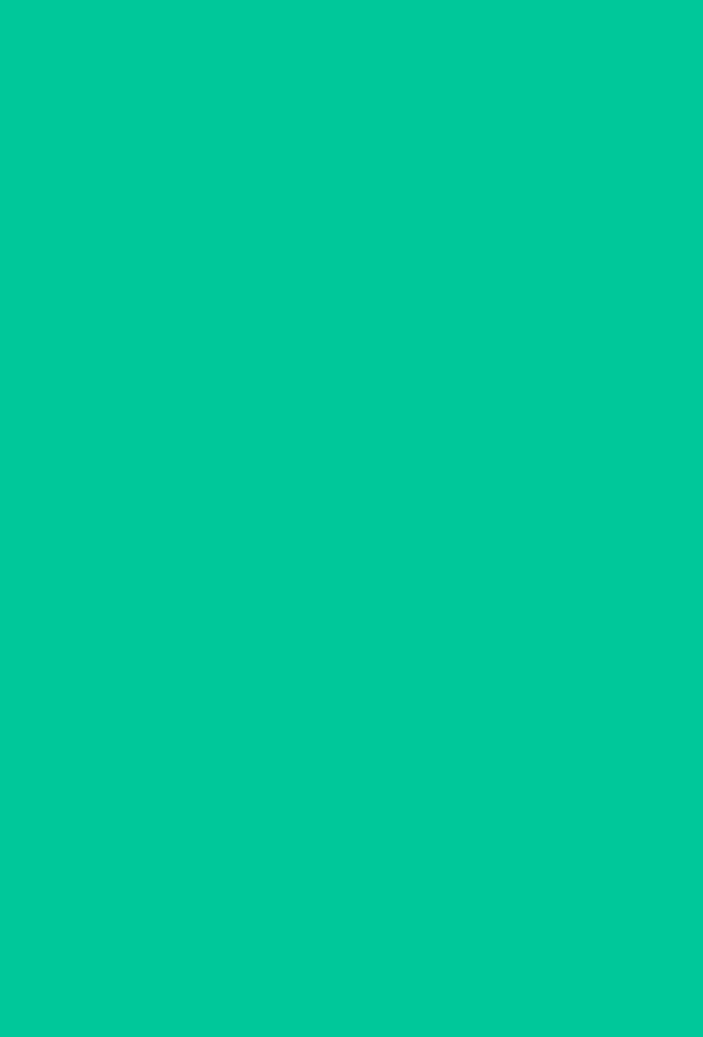
scroll to position [92, 0]
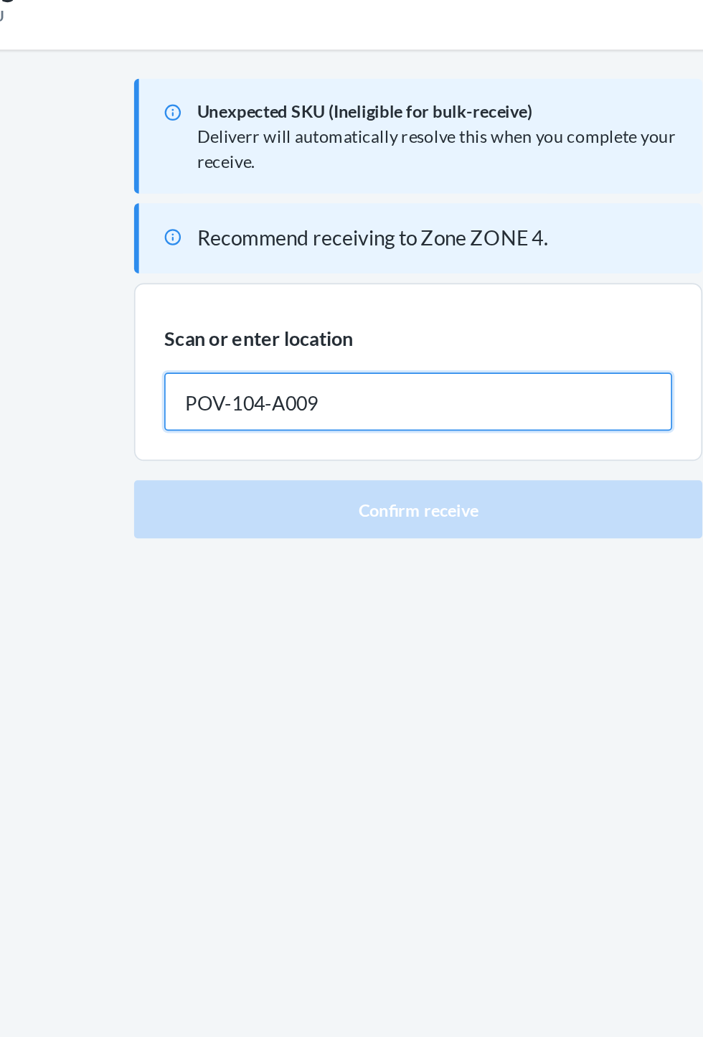
type input "POV-104-A009"
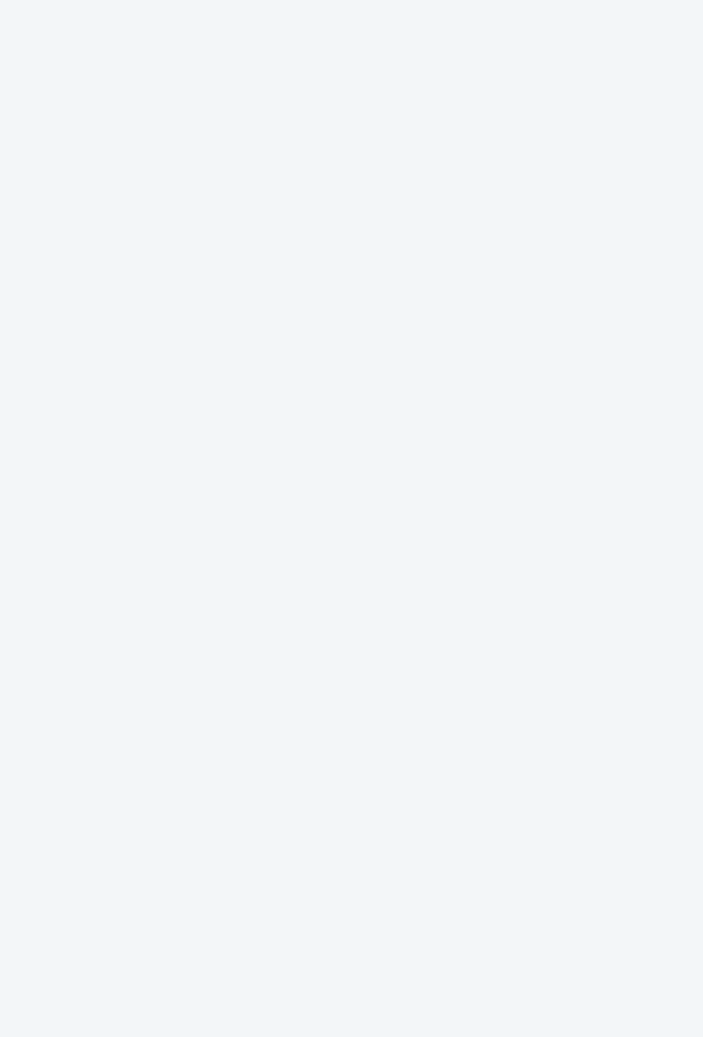
scroll to position [92, 0]
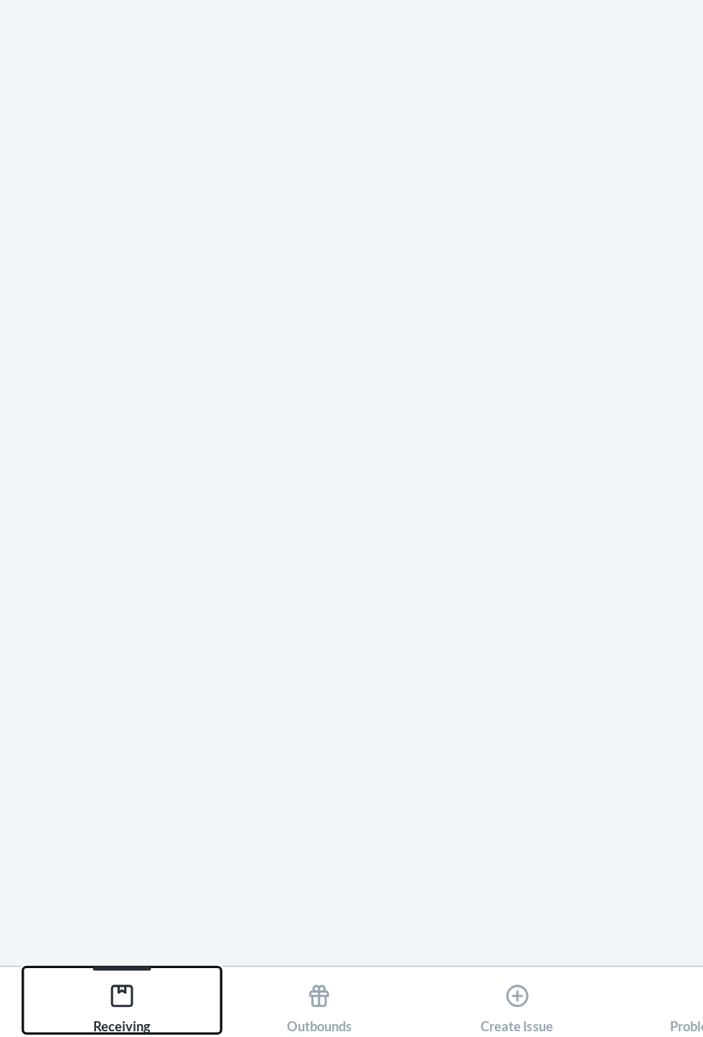
click at [198, 1034] on button "Receiving" at bounding box center [175, 1014] width 117 height 39
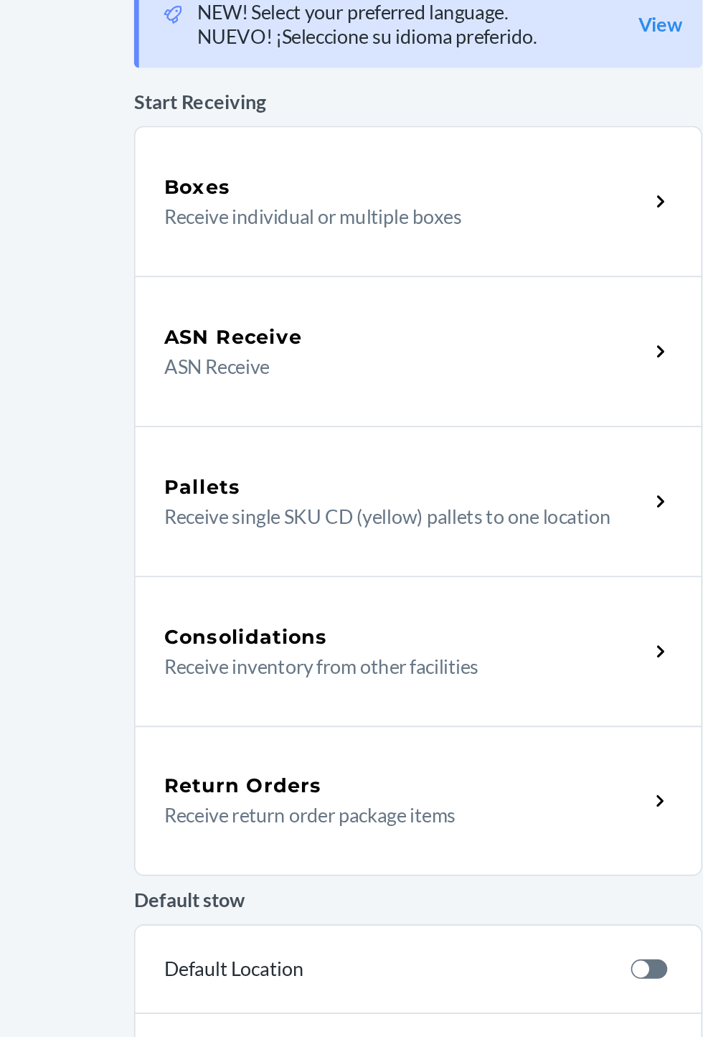
click at [456, 217] on p "Receive individual or multiple boxes" at bounding box center [338, 225] width 275 height 17
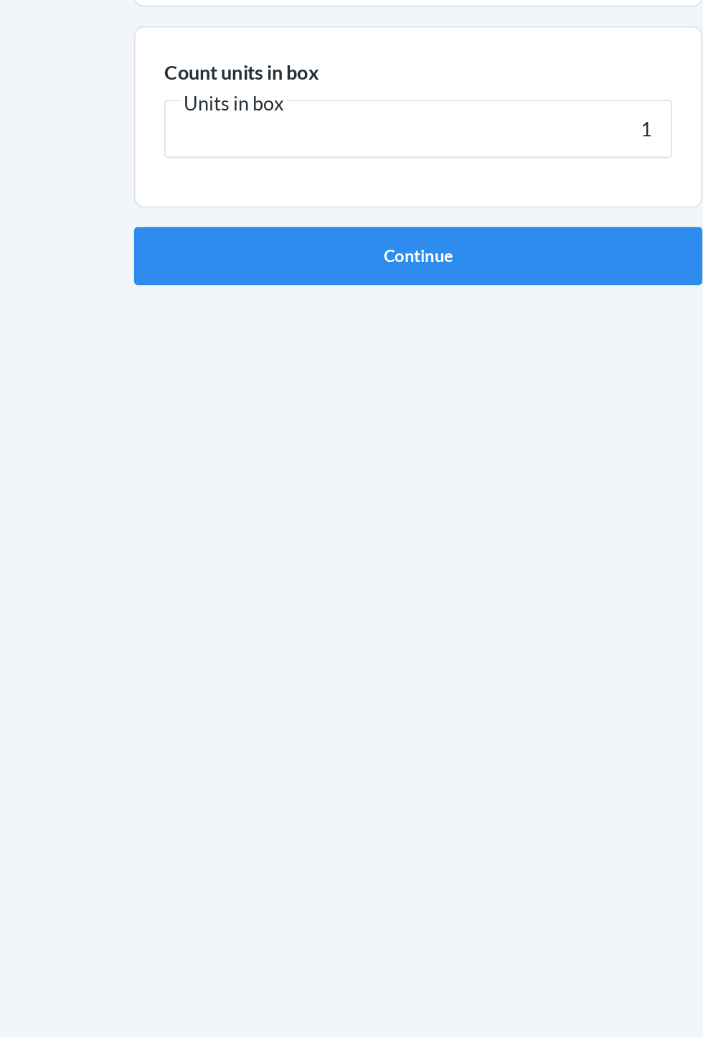
type input "16"
click button "Continue" at bounding box center [351, 304] width 337 height 34
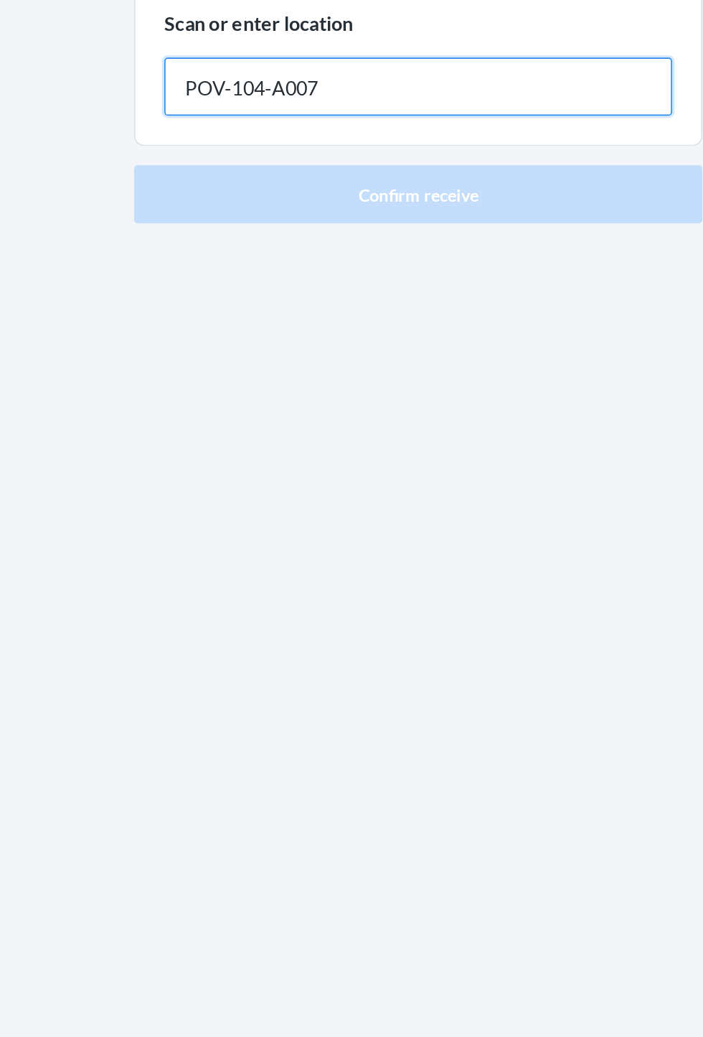
type input "POV-104-A007"
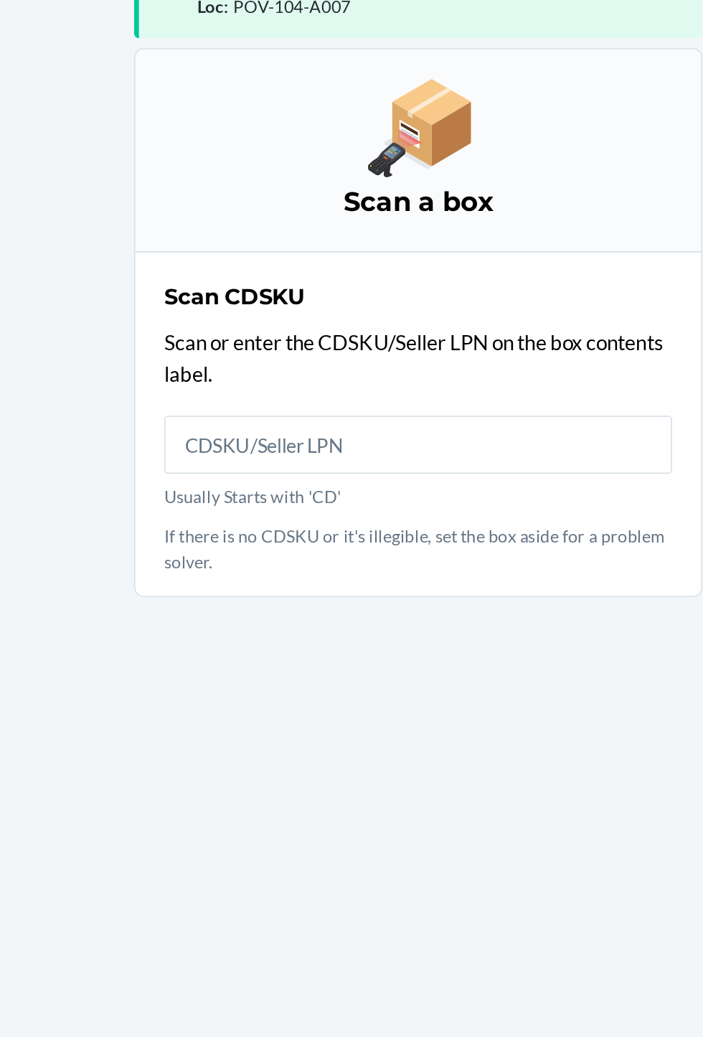
scroll to position [92, 0]
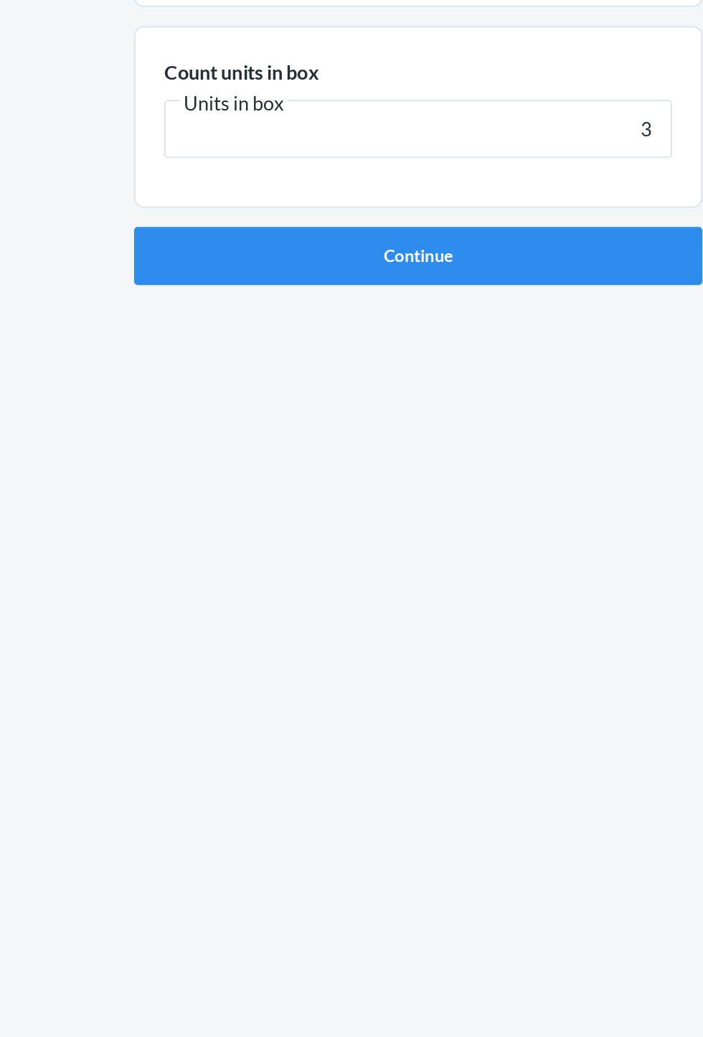
type input "31"
click at [456, 319] on button "Continue" at bounding box center [351, 304] width 337 height 34
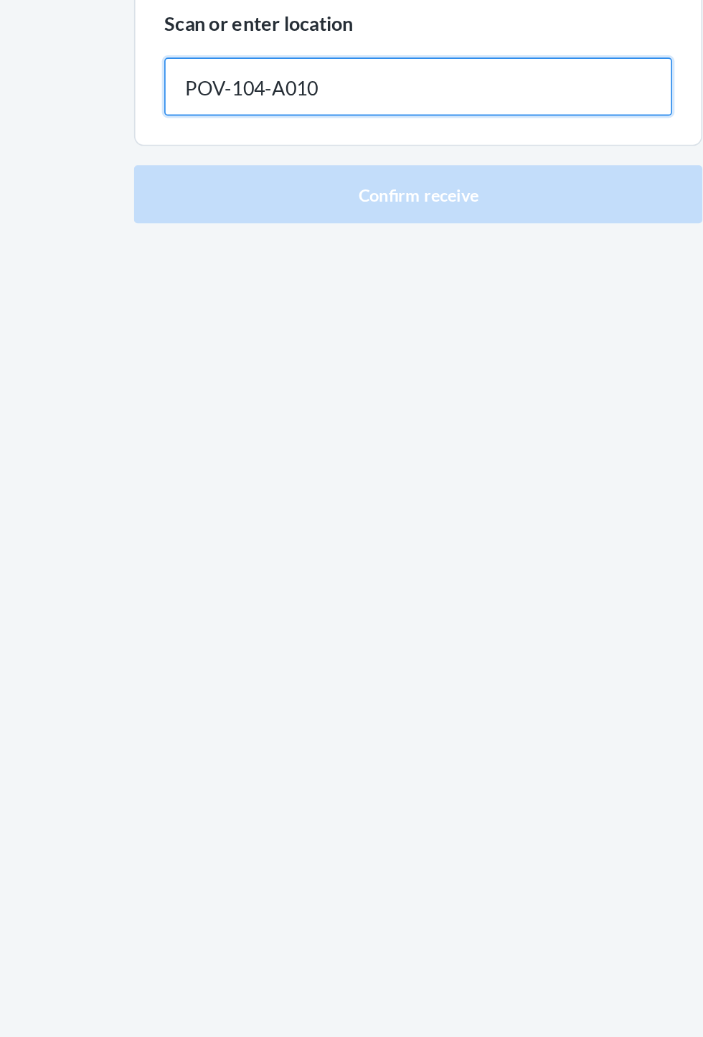
type input "POV-104-A010"
